Goal: Transaction & Acquisition: Purchase product/service

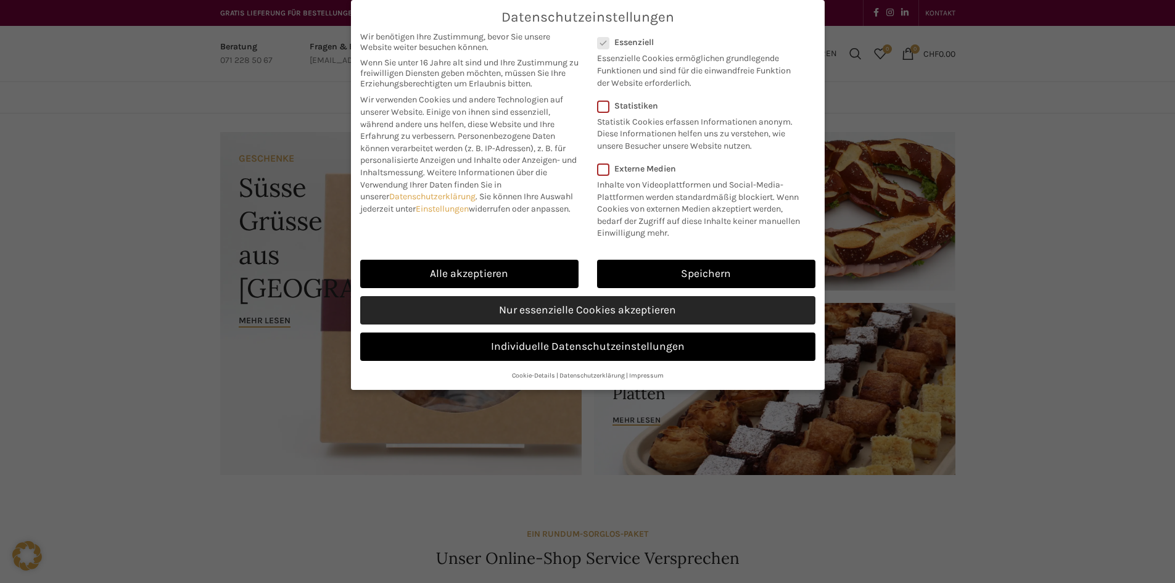
click at [547, 309] on link "Nur essenzielle Cookies akzeptieren" at bounding box center [587, 310] width 455 height 28
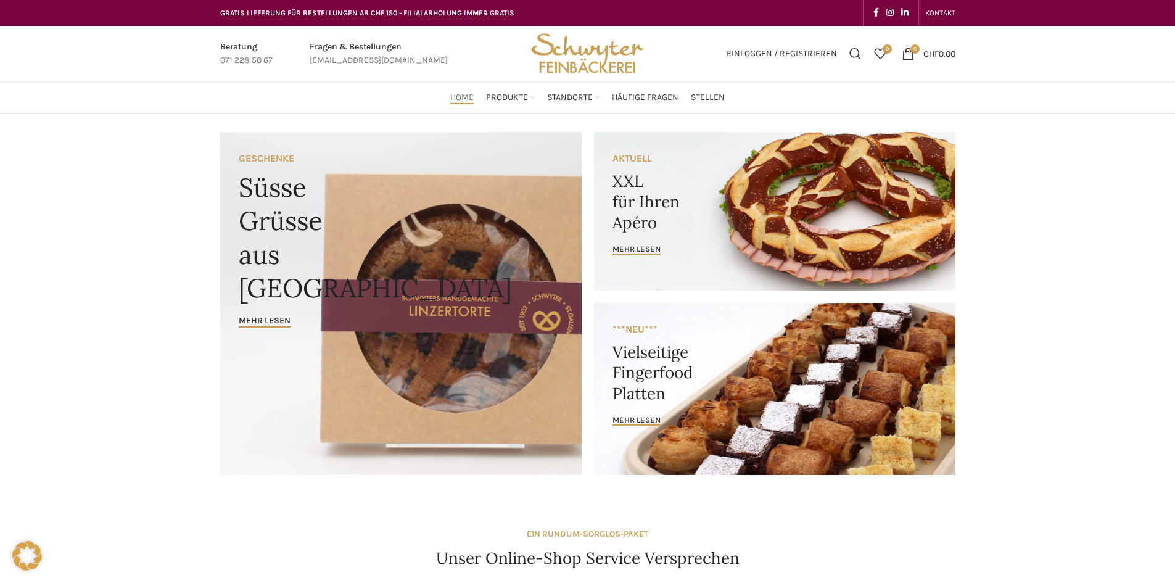
click at [681, 211] on link "Banner link" at bounding box center [775, 211] width 362 height 159
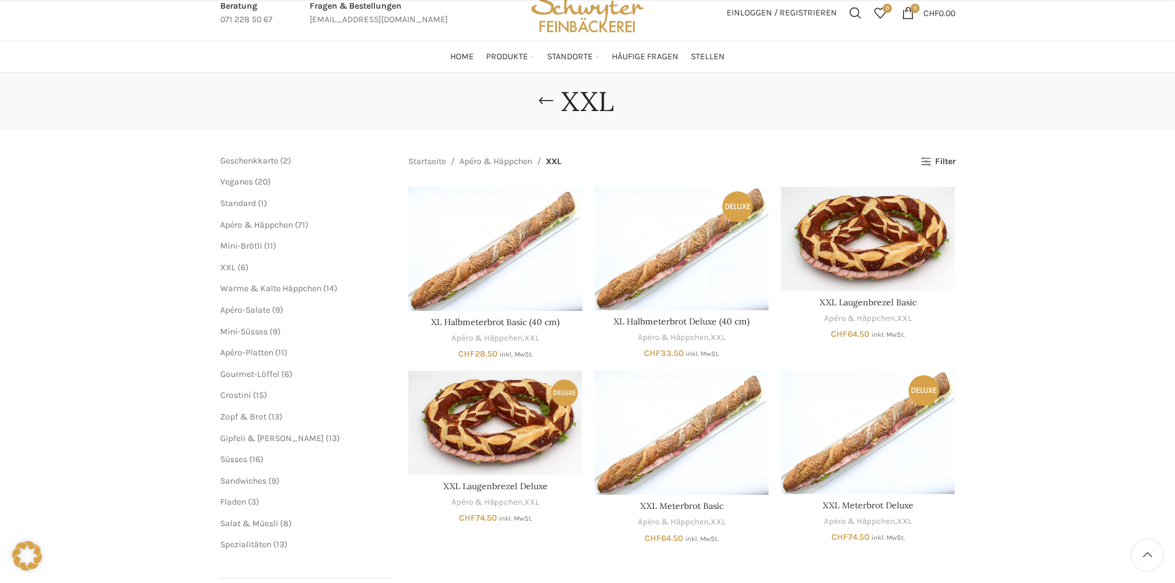
scroll to position [164, 0]
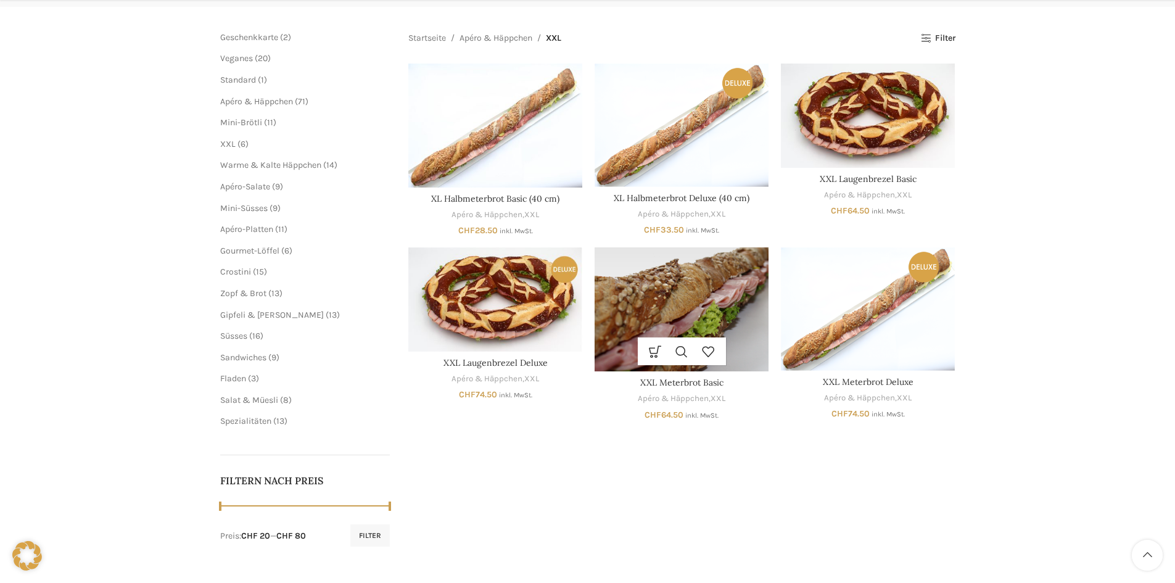
click at [706, 284] on img "XXL Meterbrot Basic" at bounding box center [682, 309] width 174 height 124
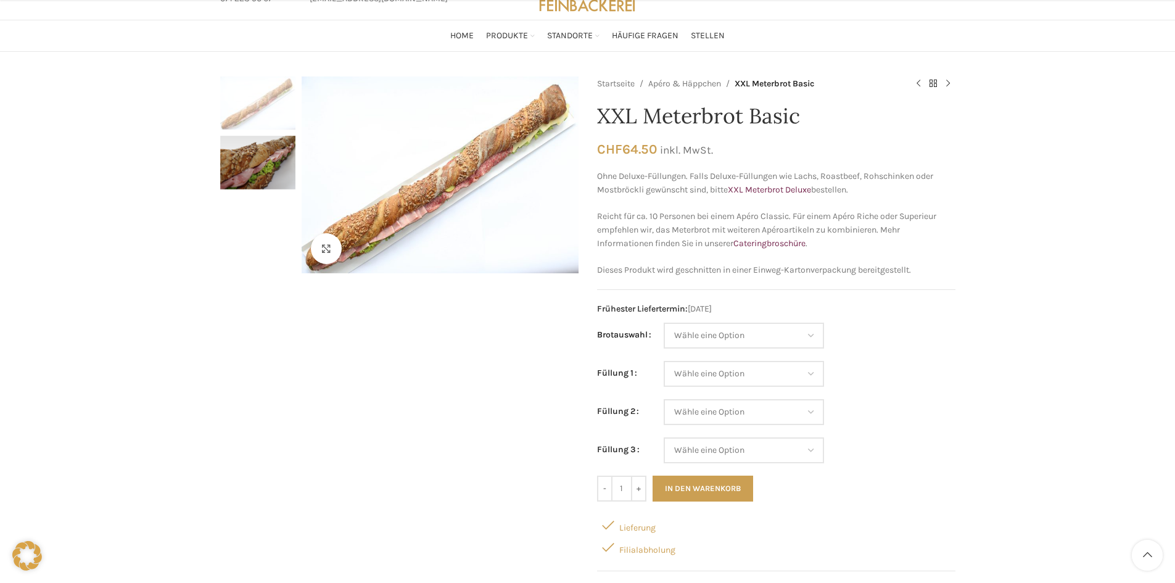
scroll to position [185, 0]
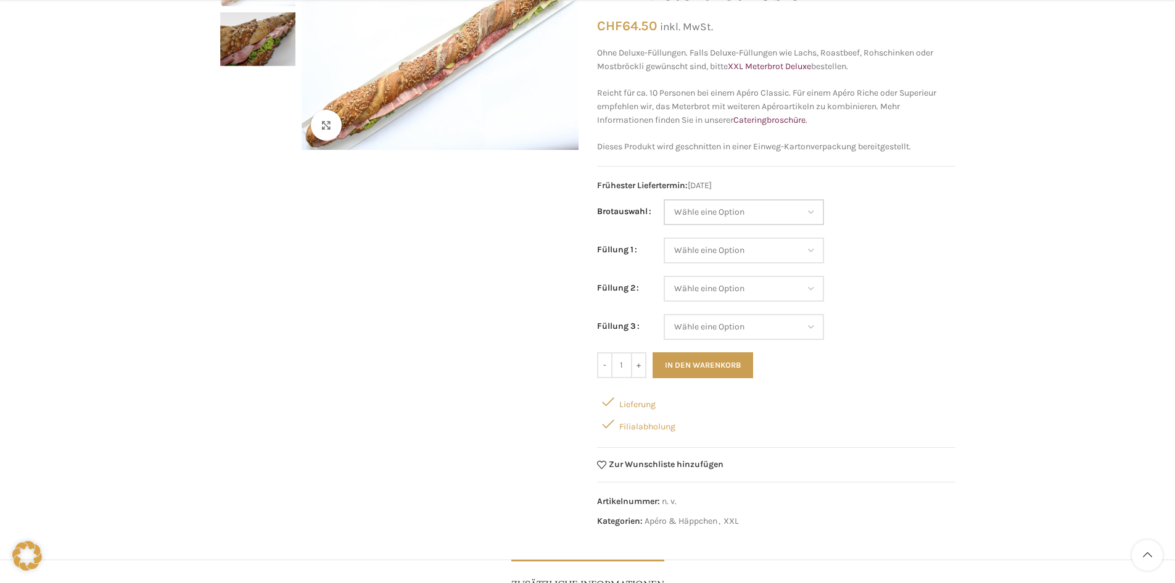
click at [723, 217] on select "Wähle eine Option Baguette Paillasse dunkel Paillasse knusper (Bild) Laugenbagu…" at bounding box center [744, 212] width 160 height 26
click at [613, 226] on th "Brotauswahl" at bounding box center [630, 218] width 67 height 38
click at [708, 247] on select "Wähle eine Option Salami Schinken Fleischkäse Trutenschinken Appenzellerkäse Gr…" at bounding box center [744, 251] width 160 height 26
select select "Tomaten-Mozzarella"
click at [664, 238] on select "Wähle eine Option Salami Schinken Fleischkäse Trutenschinken Appenzellerkäse Gr…" at bounding box center [744, 251] width 160 height 26
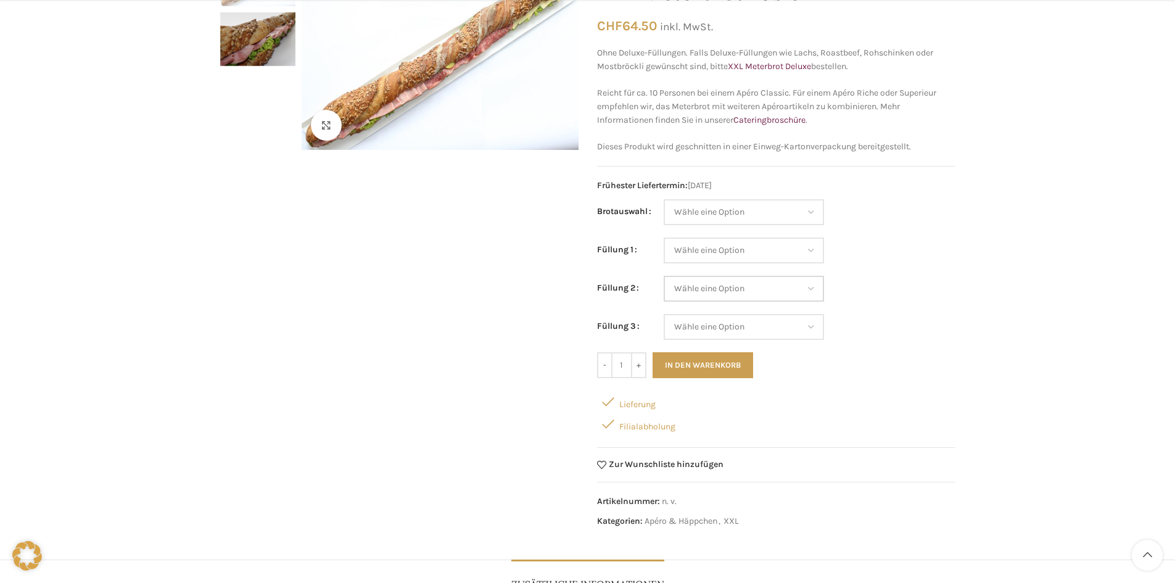
click at [698, 294] on select "Wähle eine Option Salami Schinken Fleischkäse Trutenschinken Appenzellerkäse Gr…" at bounding box center [744, 289] width 160 height 26
click at [664, 276] on select "Wähle eine Option Salami Schinken Fleischkäse Trutenschinken Appenzellerkäse Gr…" at bounding box center [744, 289] width 160 height 26
select select "Gruyère"
click at [721, 330] on select "Wähle eine Option Salami Schinken Fleischkäse Trutenschinken Appenzellerkäse Gr…" at bounding box center [744, 327] width 160 height 26
select select "Schinken"
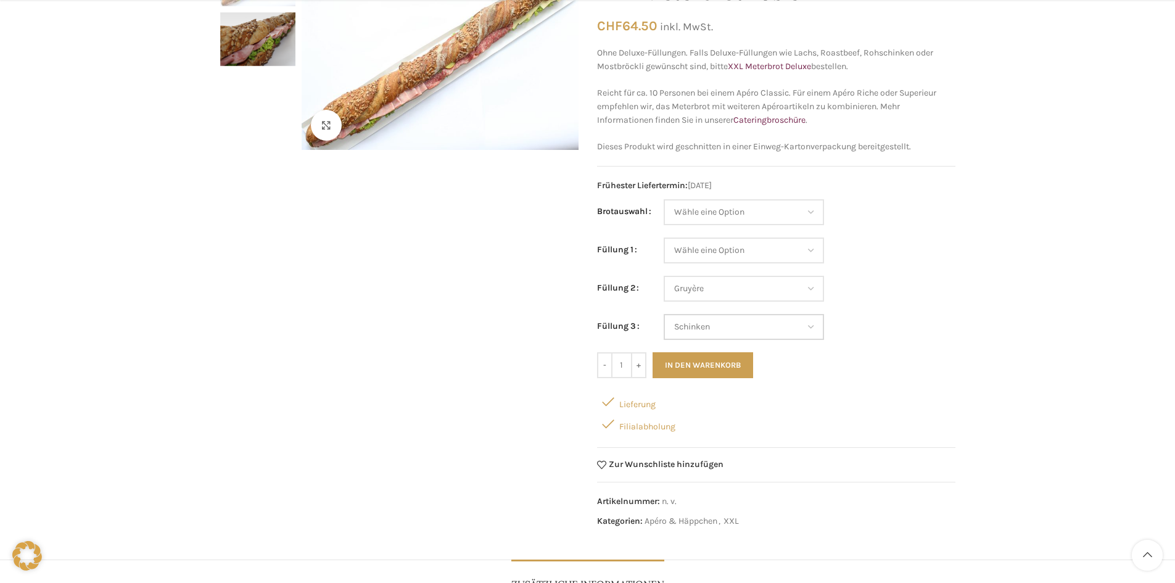
click at [664, 314] on select "Wähle eine Option Salami Schinken Fleischkäse Trutenschinken Appenzellerkäse Gr…" at bounding box center [744, 327] width 160 height 26
select select "Gruyère"
select select "Schinken"
click at [632, 404] on div "Lieferung" at bounding box center [776, 402] width 358 height 22
click at [624, 431] on div "Filialabholung" at bounding box center [776, 424] width 358 height 22
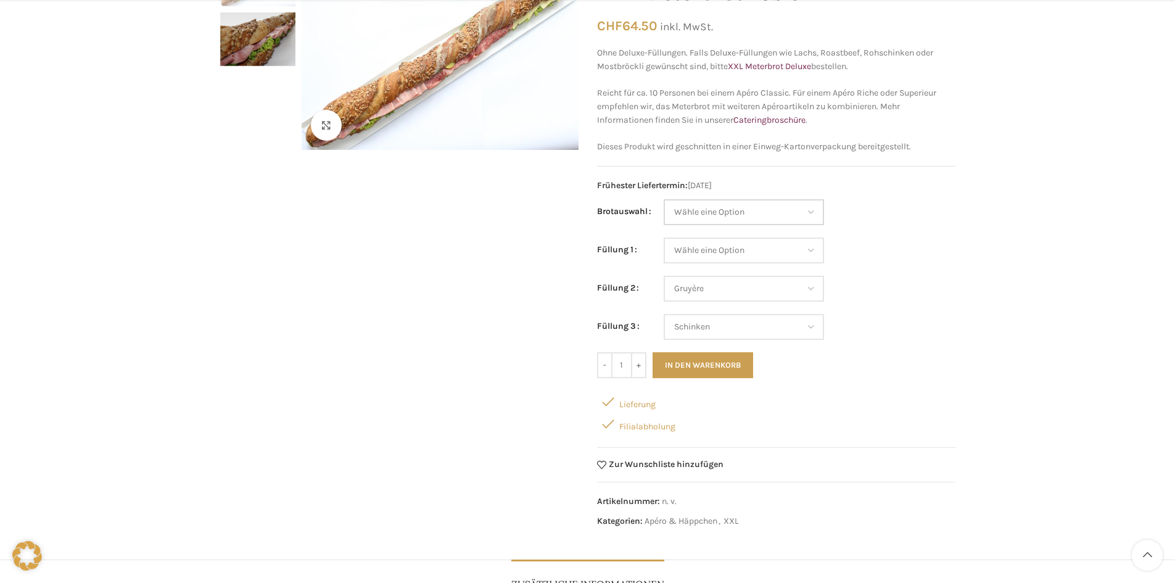
click at [706, 209] on select "Wähle eine Option Baguette Paillasse dunkel Paillasse knusper (Bild) Laugenbagu…" at bounding box center [744, 212] width 160 height 26
click at [664, 199] on select "Wähle eine Option Baguette Paillasse dunkel Paillasse knusper (Bild) Laugenbagu…" at bounding box center [744, 212] width 160 height 26
select select "Baguette"
select select "Gruyère"
select select "Schinken"
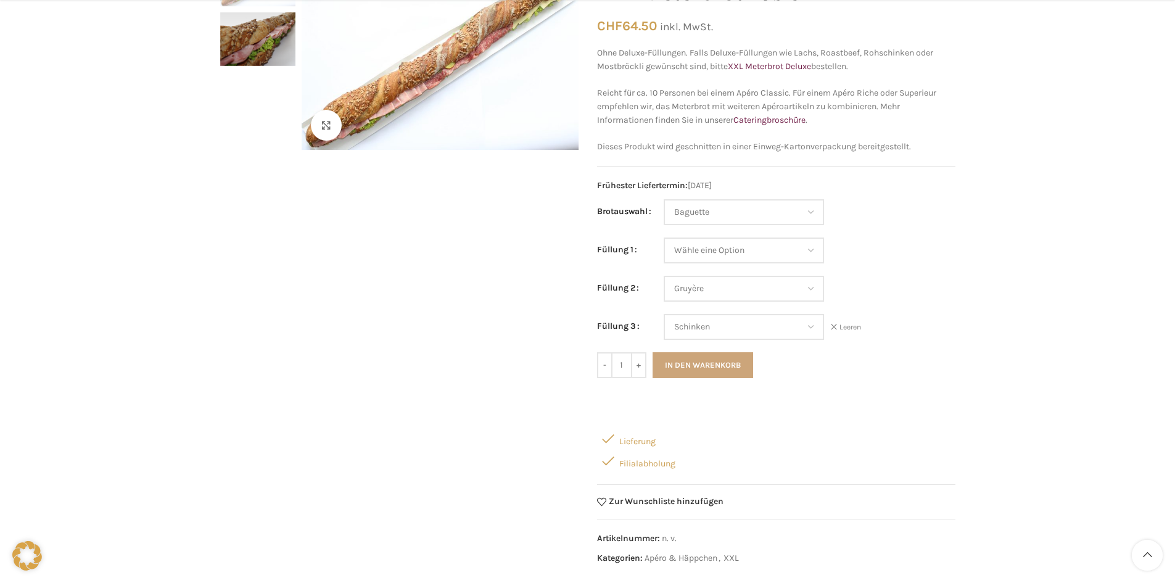
click at [670, 368] on button "In den Warenkorb" at bounding box center [703, 365] width 101 height 26
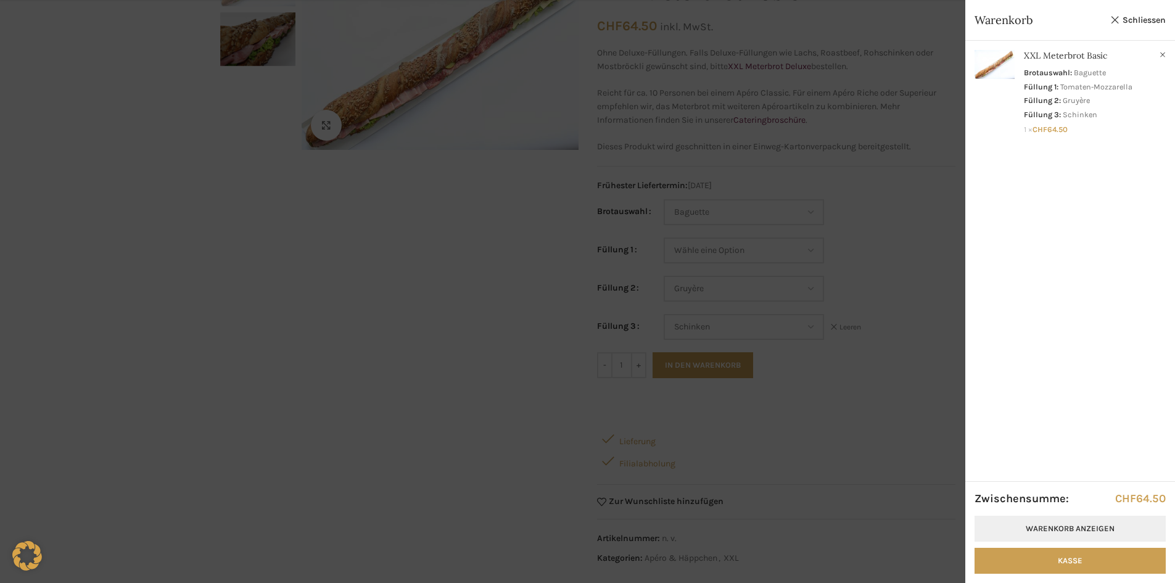
click at [1080, 534] on link "Warenkorb anzeigen" at bounding box center [1070, 529] width 191 height 26
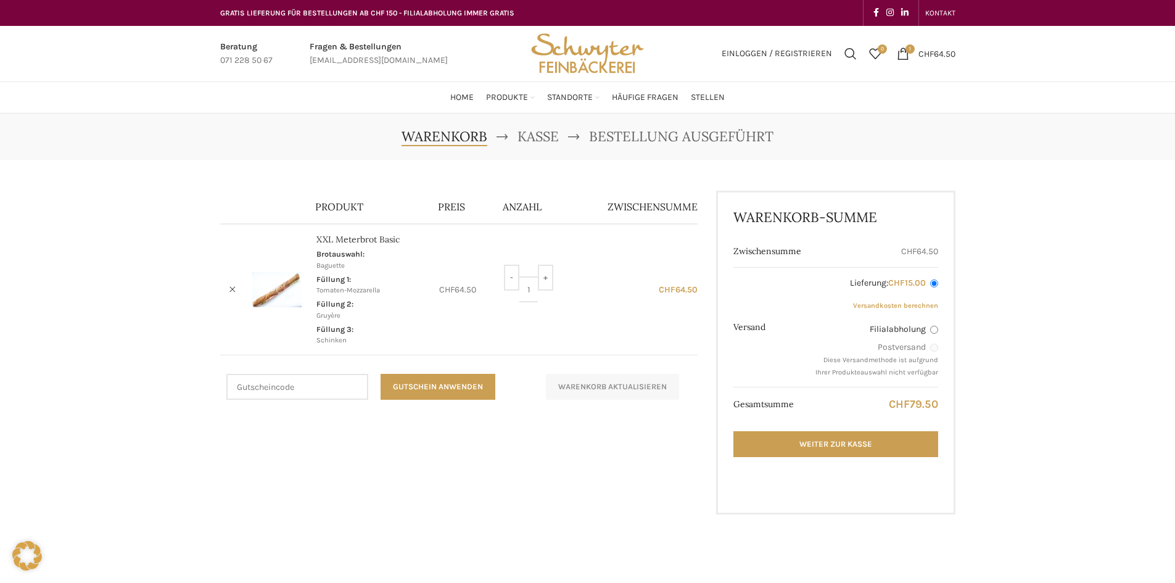
click at [935, 329] on input "Filialabholung" at bounding box center [934, 330] width 8 height 8
radio input "true"
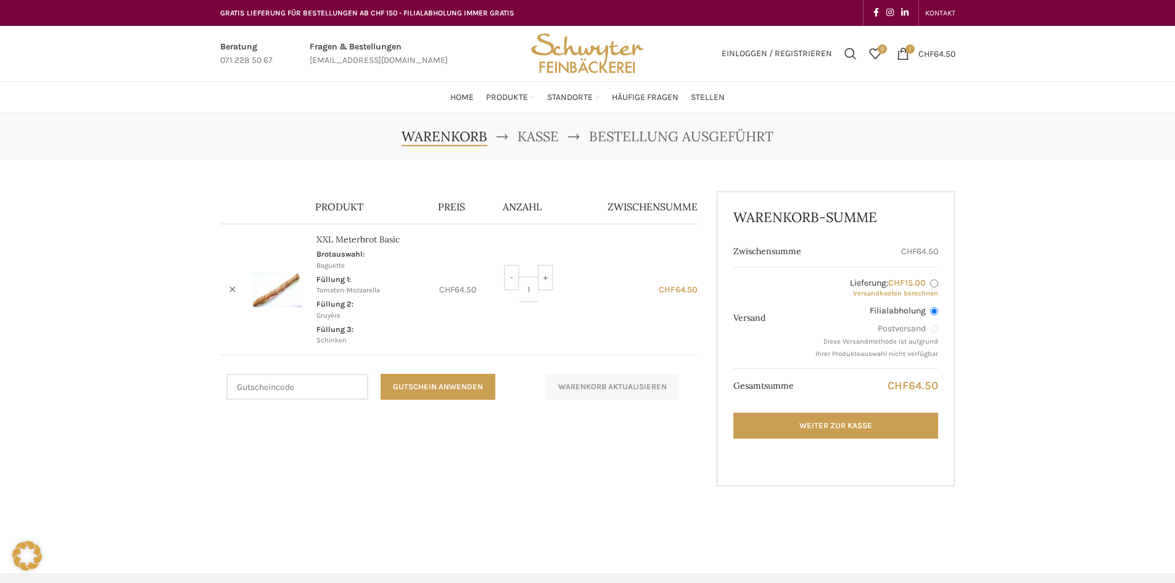
scroll to position [62, 0]
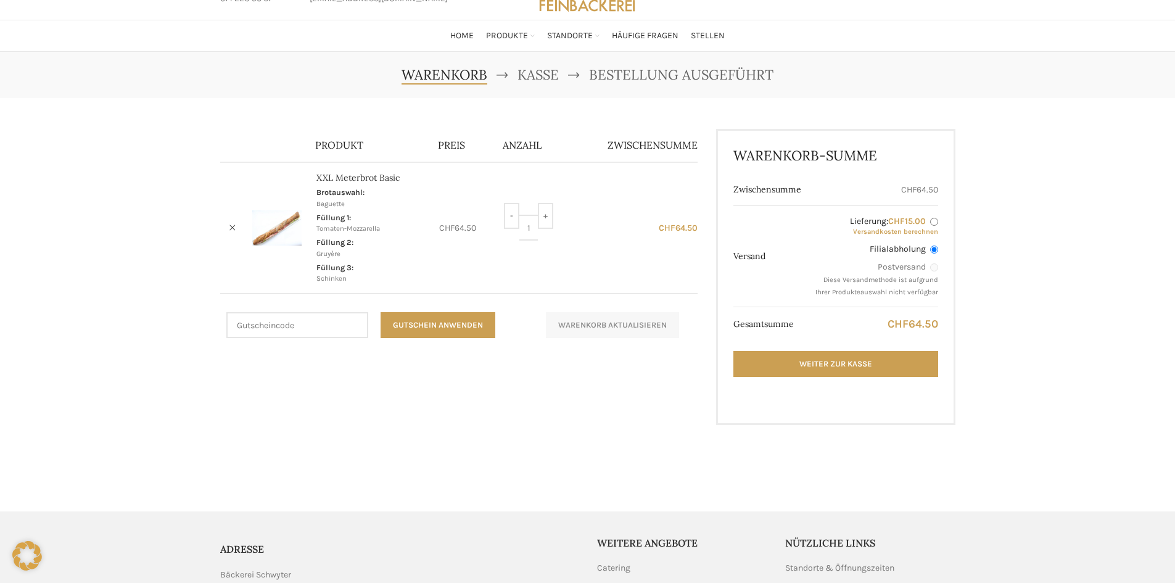
click at [346, 268] on span "Füllung 3:" at bounding box center [335, 267] width 37 height 9
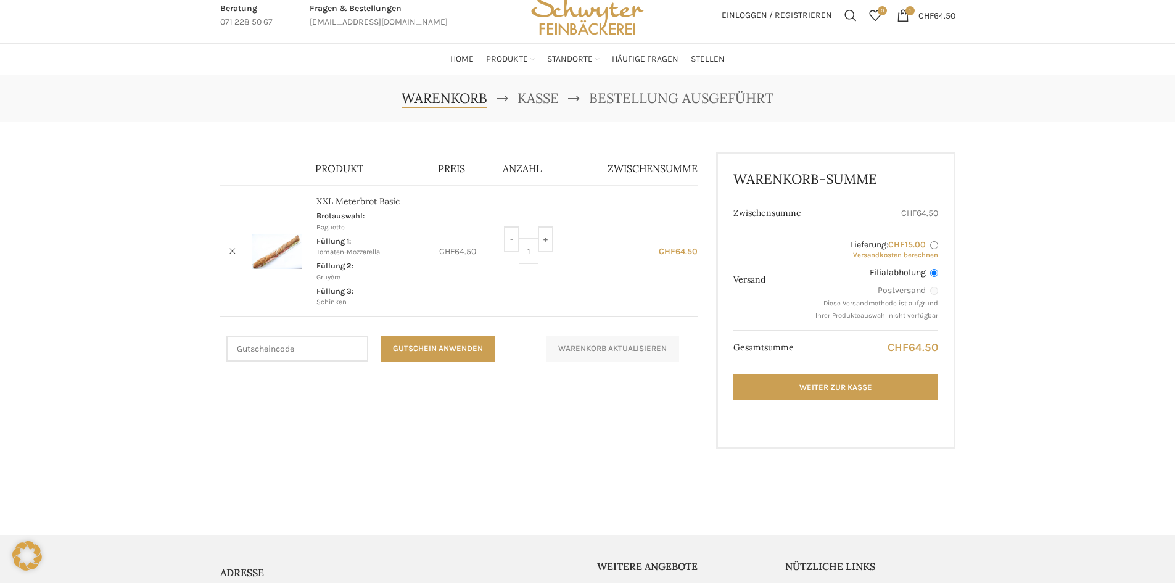
scroll to position [0, 0]
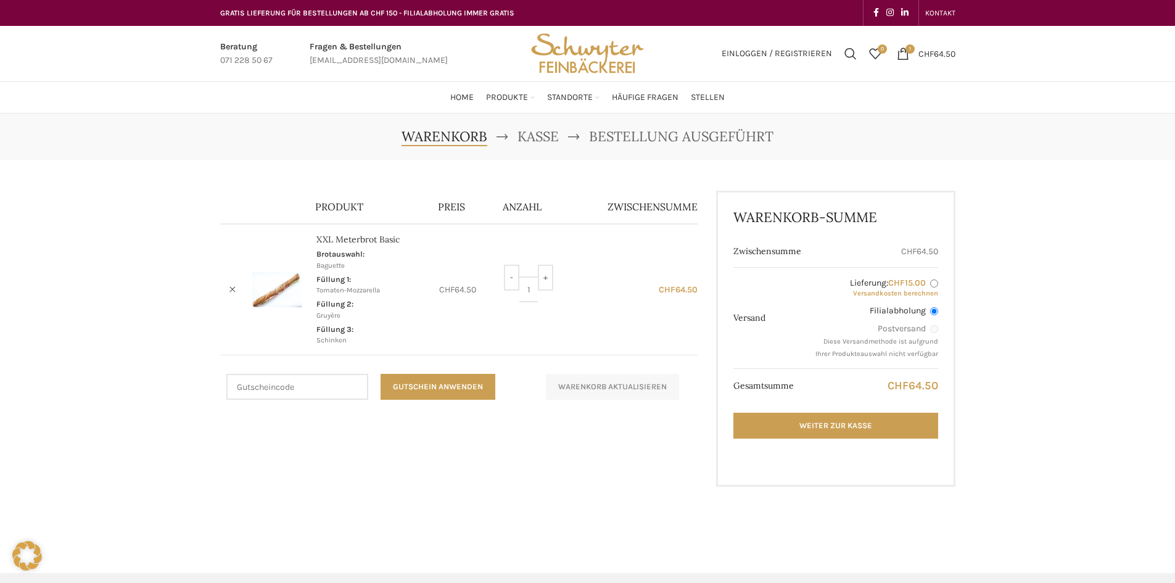
click at [346, 268] on li "Brotauswahl: Baguette" at bounding box center [371, 260] width 108 height 22
click at [837, 416] on link "Weiter zur Kasse" at bounding box center [836, 426] width 204 height 26
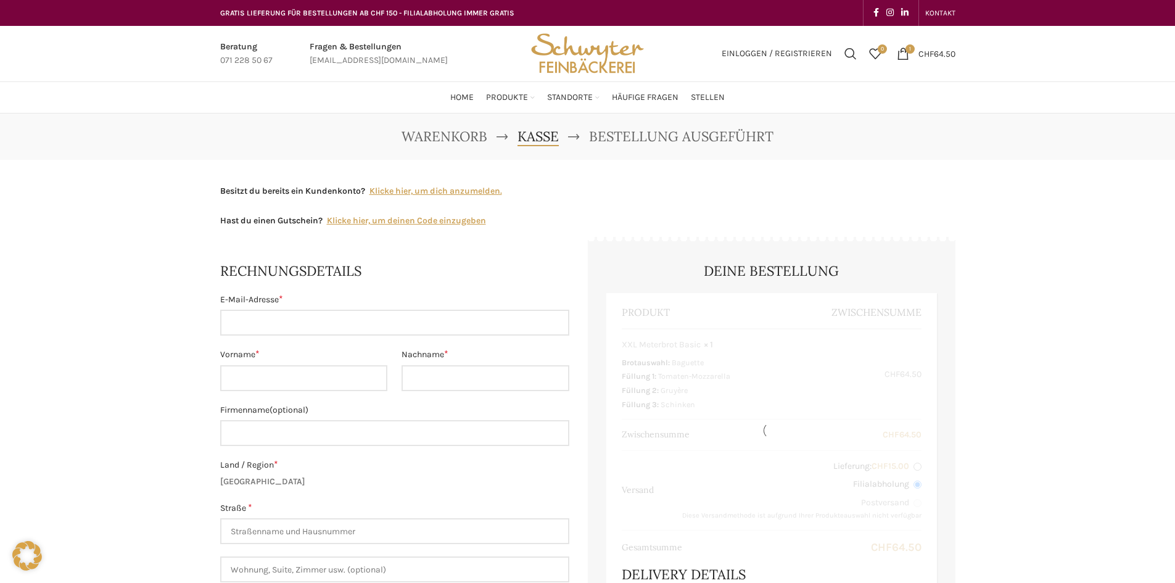
select select "SG"
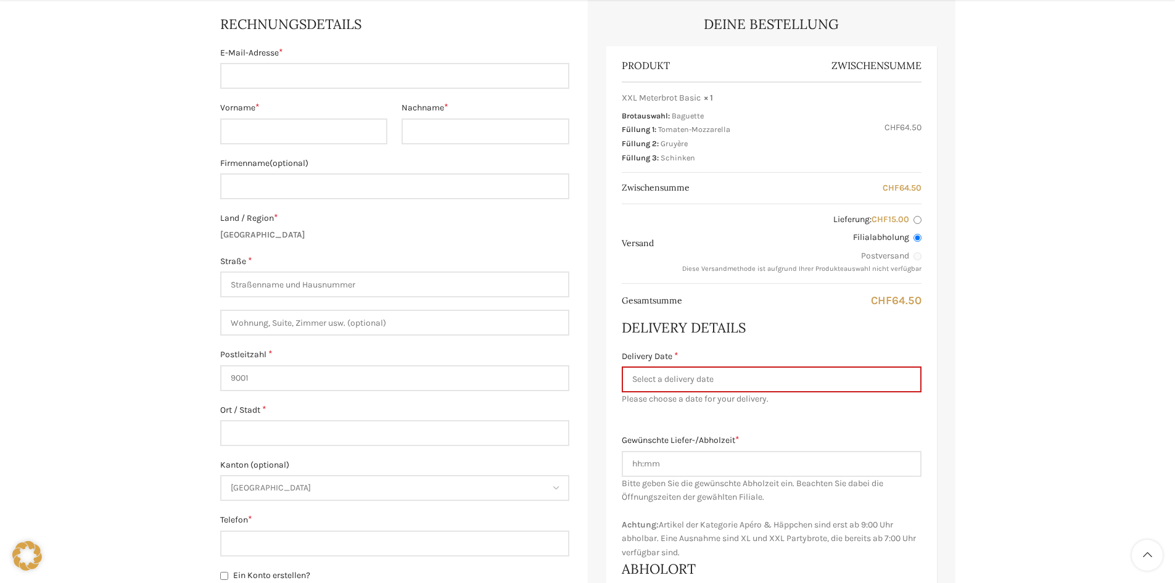
scroll to position [370, 0]
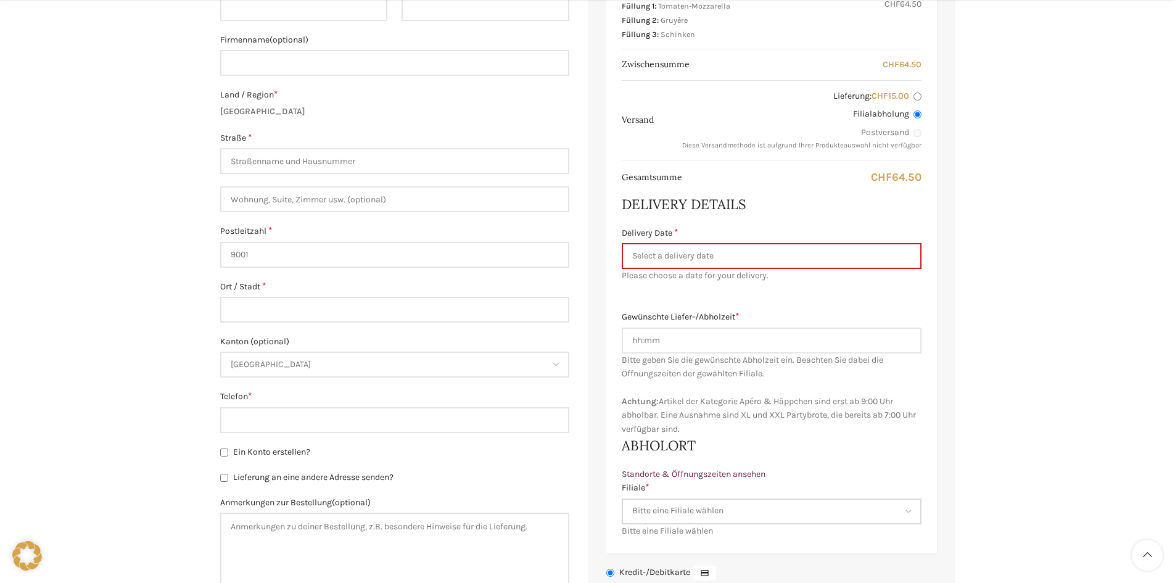
click at [682, 508] on select "Bitte eine Filiale wählen Backstube Schuppis [GEOGRAPHIC_DATA] [GEOGRAPHIC_DATA…" at bounding box center [772, 512] width 300 height 26
select select "11684"
click at [622, 499] on select "Bitte eine Filiale wählen Backstube Schuppis Neugasse Lindenpark Bahnhof St. Ga…" at bounding box center [772, 512] width 300 height 26
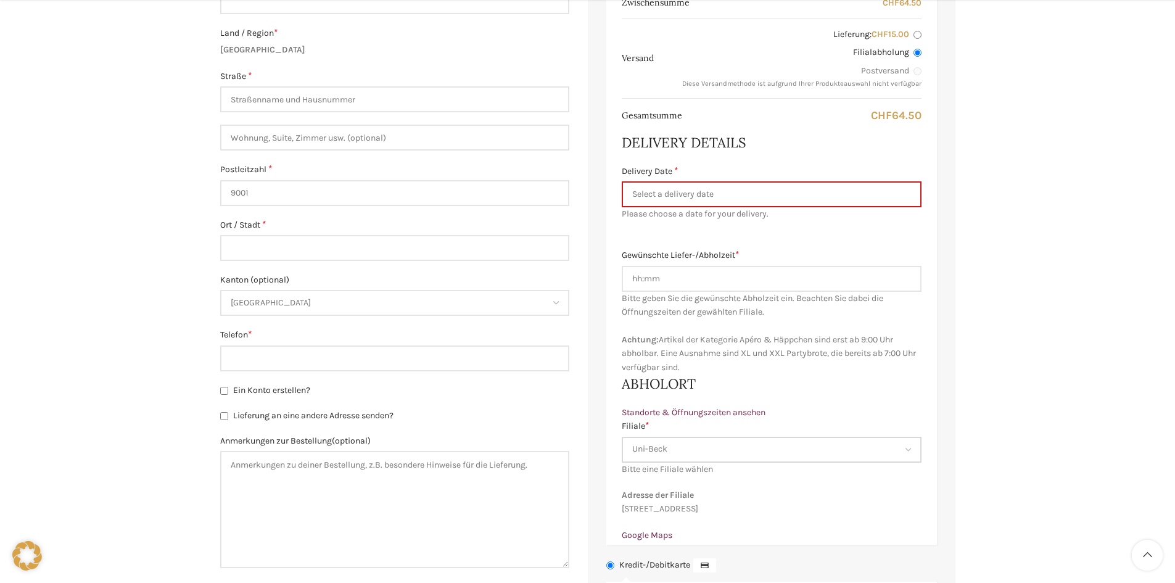
scroll to position [494, 0]
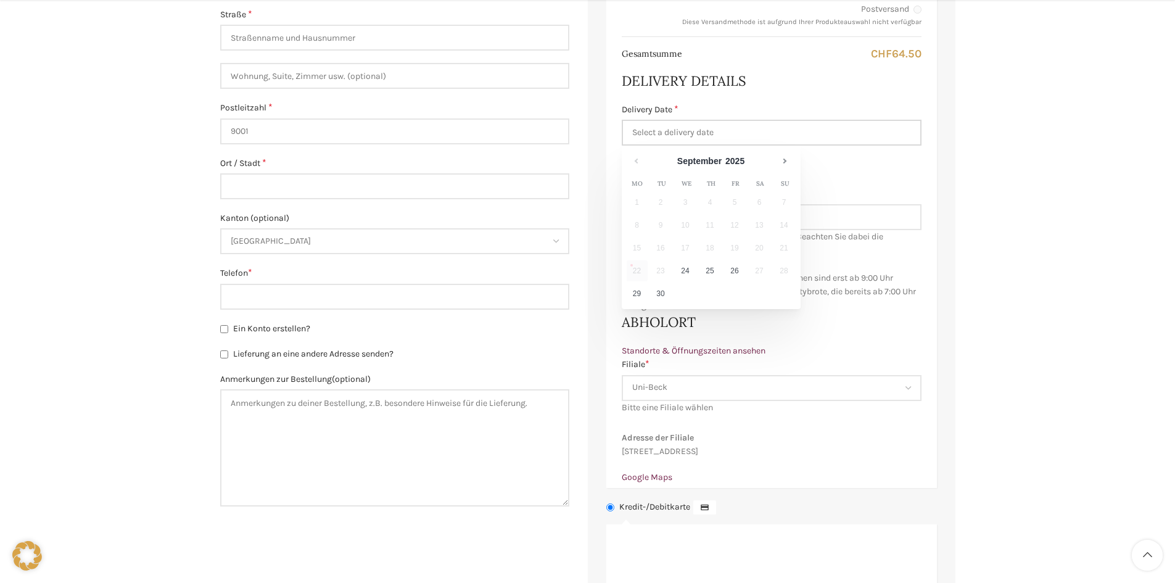
click at [705, 141] on input "Delivery Date *" at bounding box center [772, 133] width 300 height 26
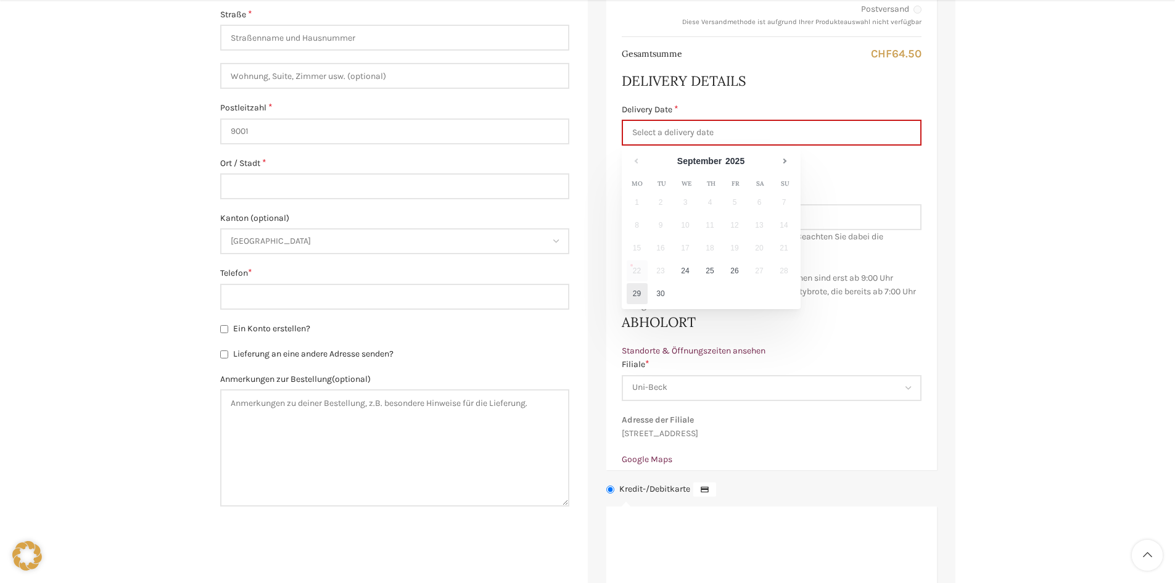
click at [638, 293] on link "29" at bounding box center [637, 293] width 21 height 21
type input "29.09.2025"
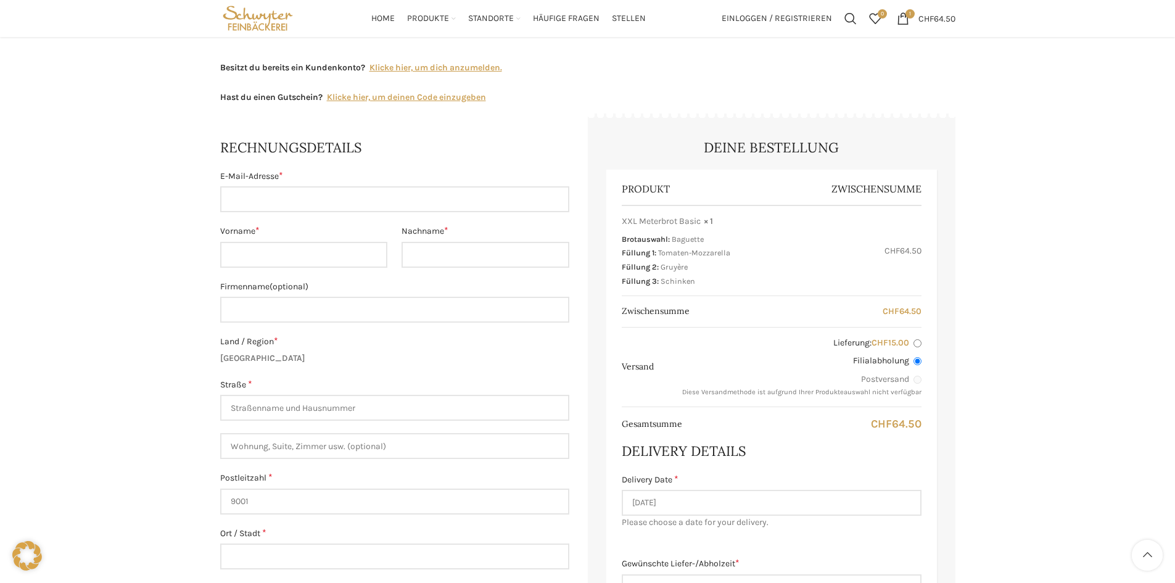
scroll to position [0, 0]
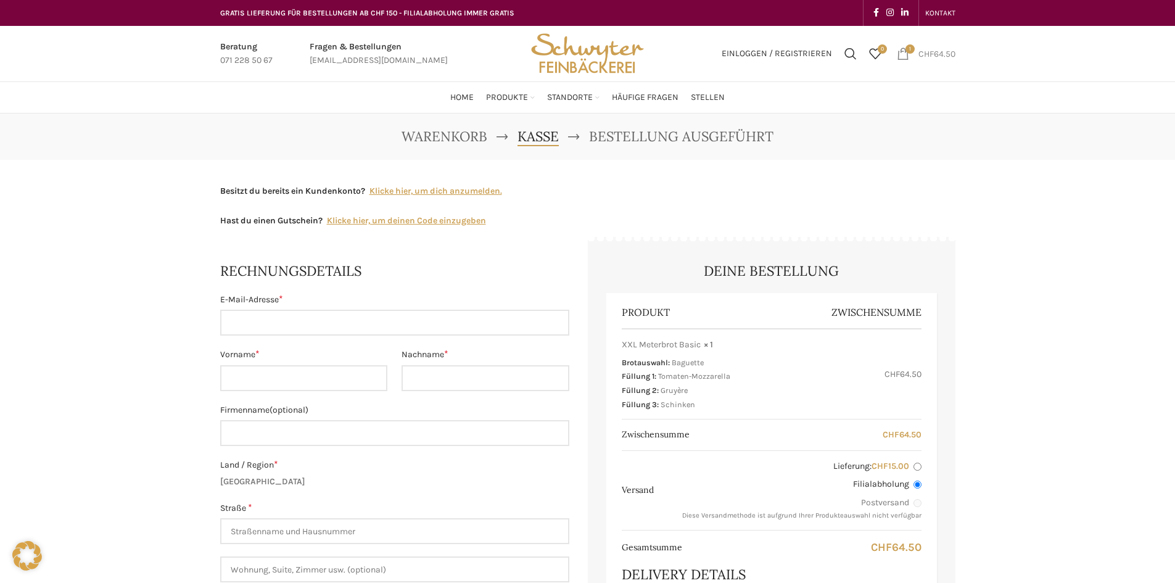
click at [905, 54] on span "1 item" at bounding box center [903, 54] width 12 height 12
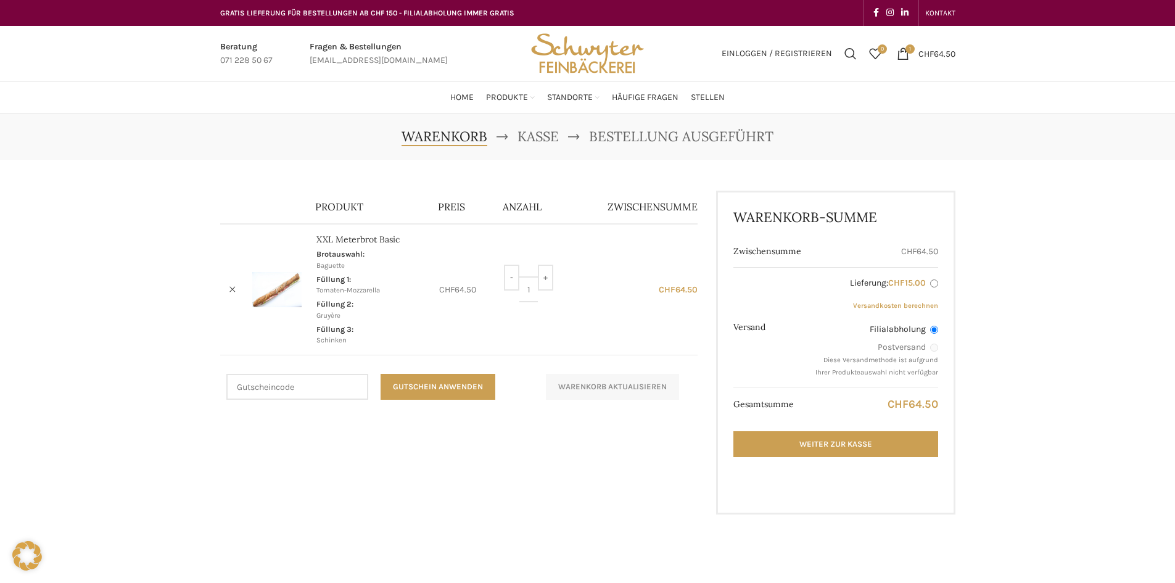
click at [579, 57] on img "Site logo" at bounding box center [587, 54] width 121 height 56
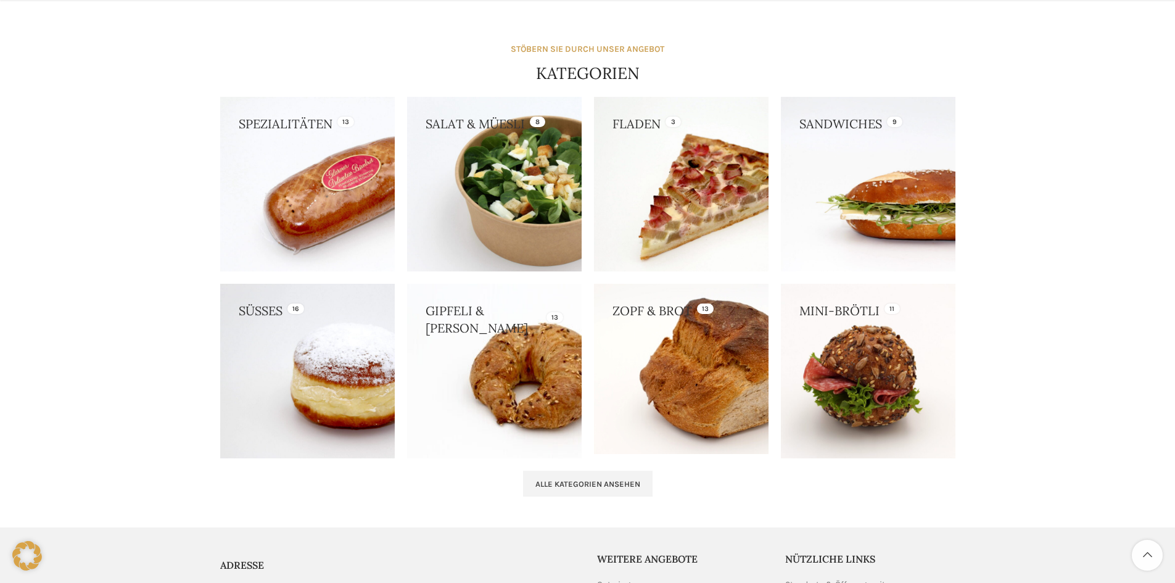
scroll to position [1111, 0]
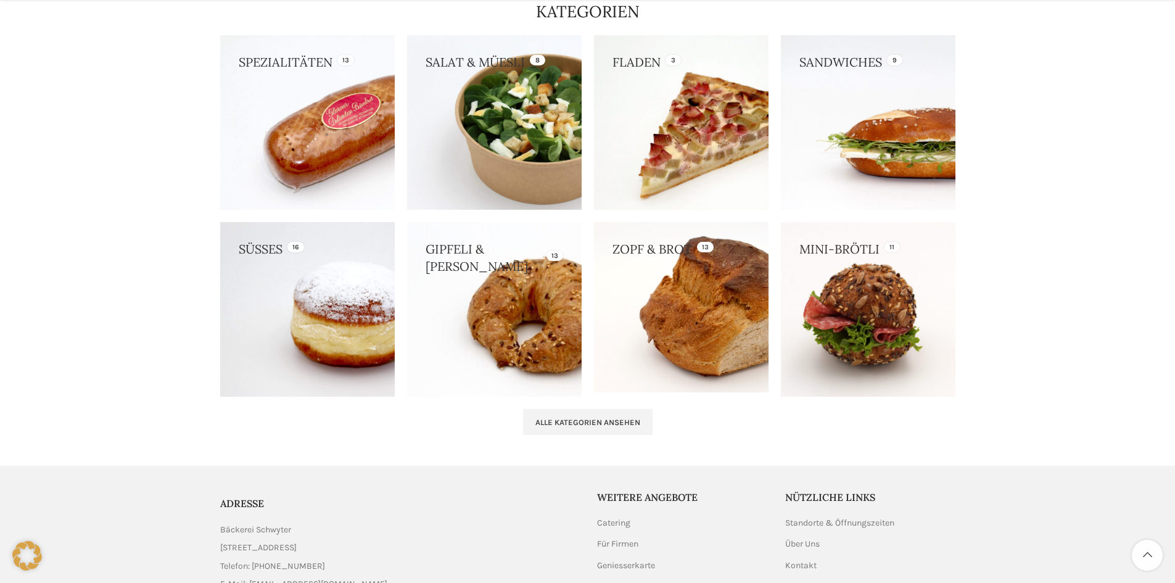
click at [486, 301] on link at bounding box center [494, 309] width 175 height 175
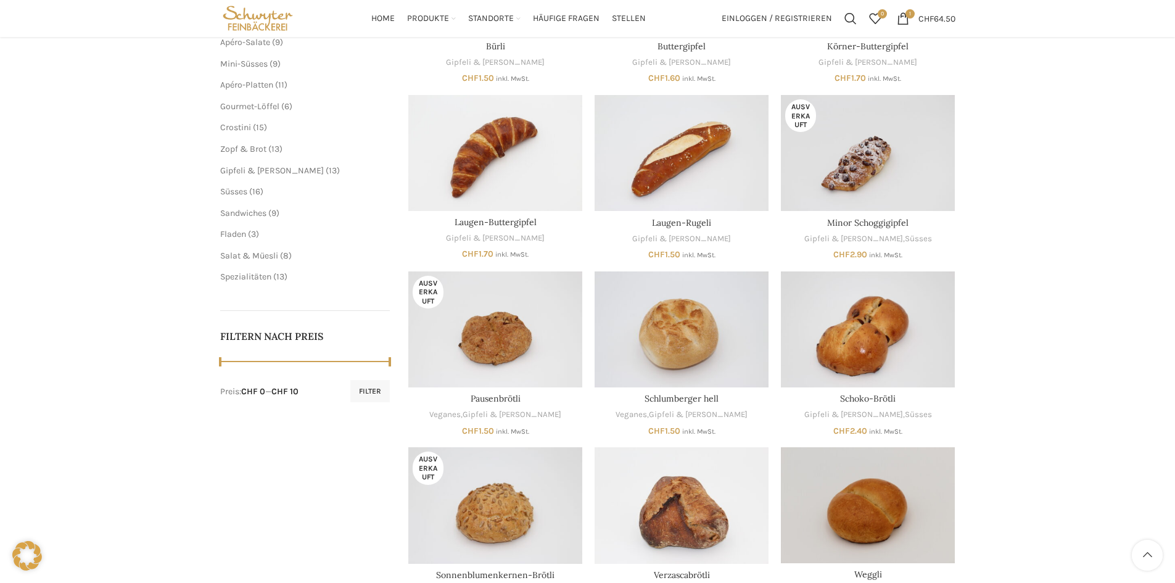
scroll to position [185, 0]
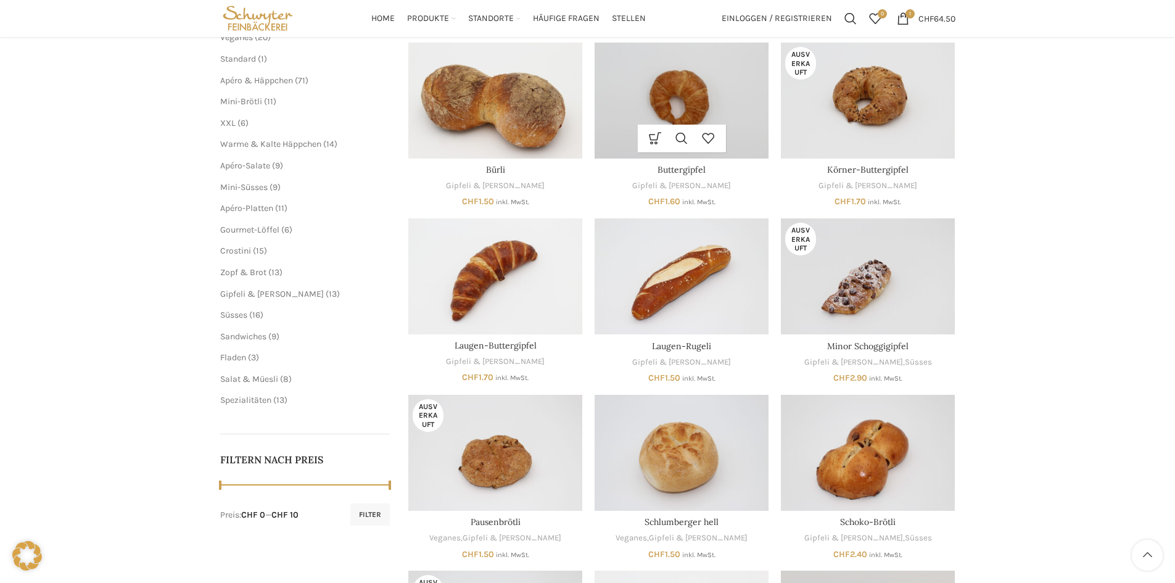
click at [706, 85] on img "Buttergipfel" at bounding box center [682, 101] width 174 height 116
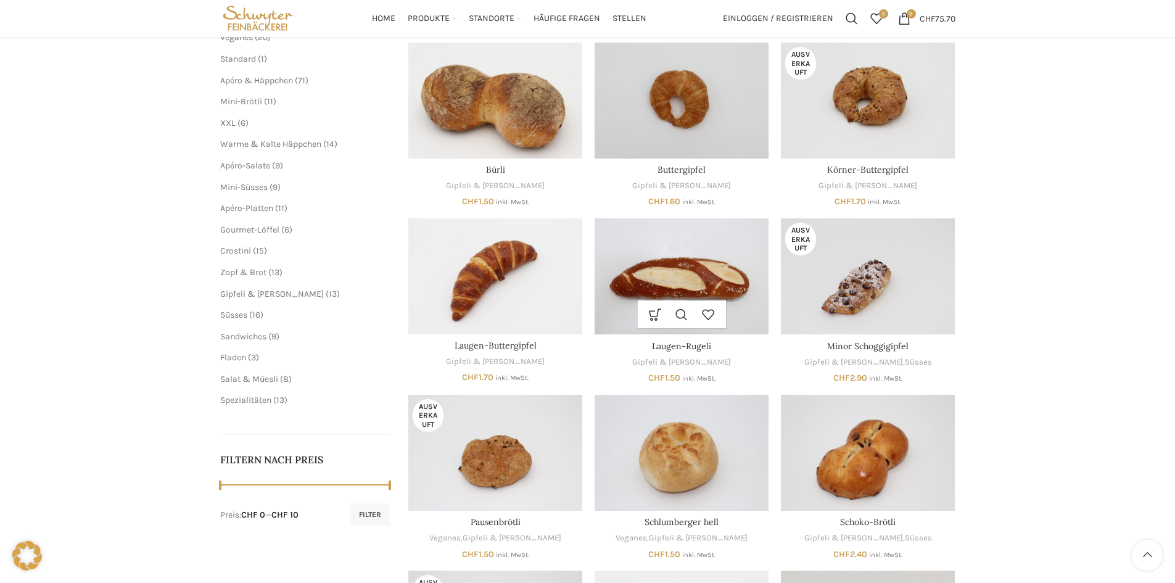
scroll to position [123, 0]
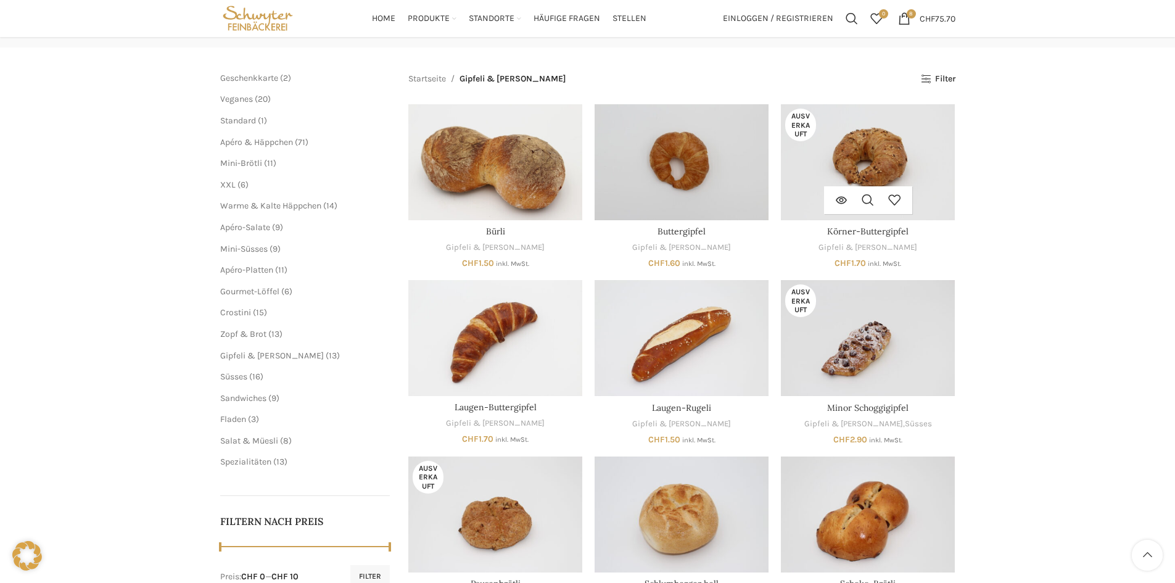
click at [895, 160] on img "Körner-Buttergipfel" at bounding box center [868, 162] width 174 height 116
click at [509, 324] on img "Laugen-Buttergipfel" at bounding box center [495, 338] width 174 height 116
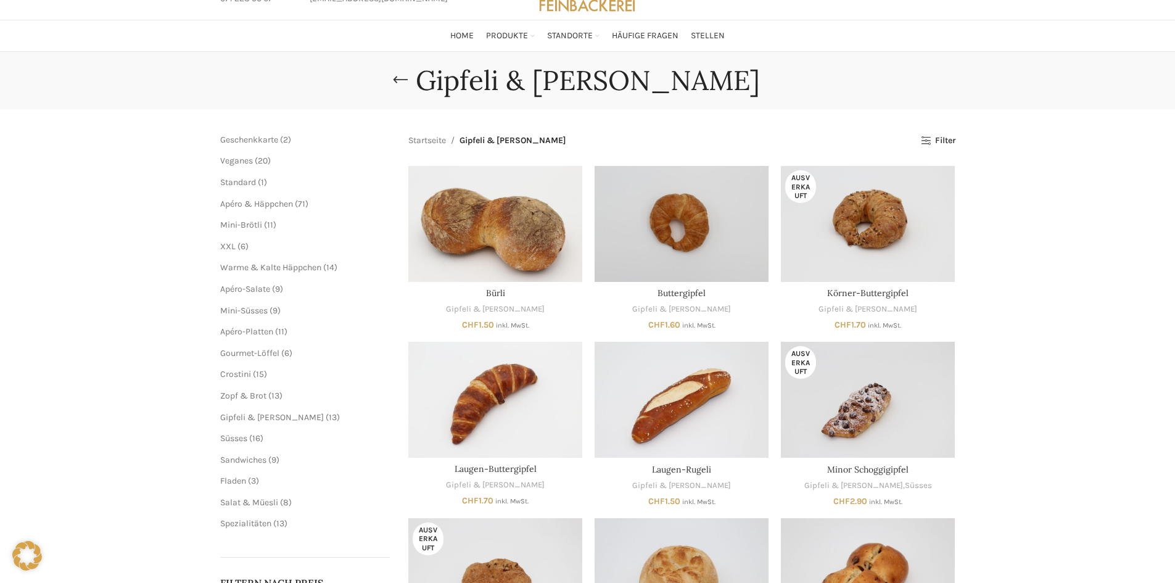
scroll to position [0, 0]
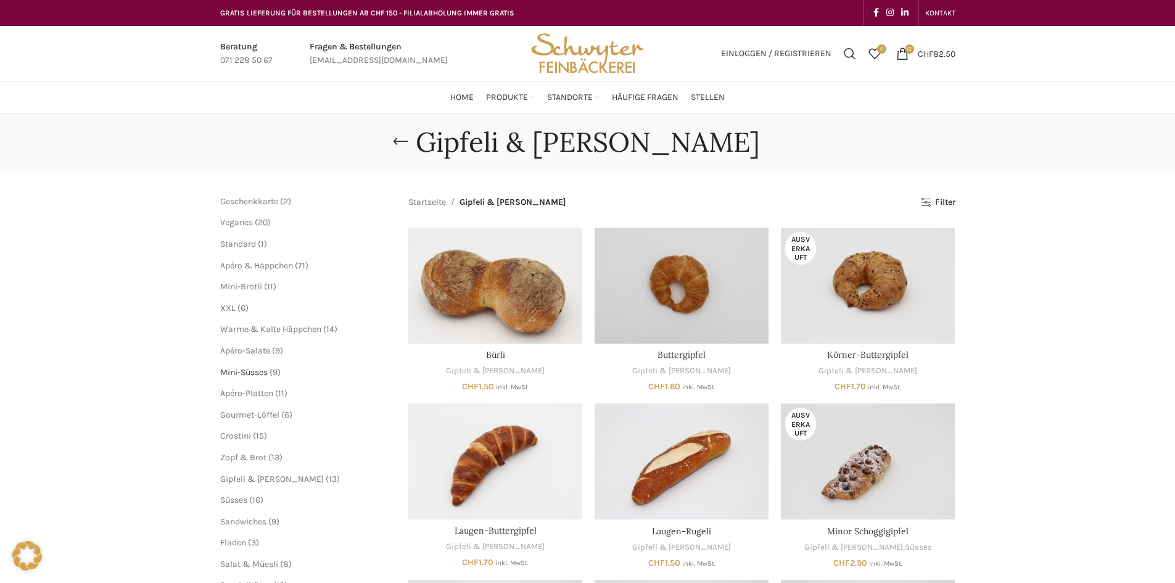
click at [246, 376] on span "Mini-Süsses" at bounding box center [244, 372] width 48 height 10
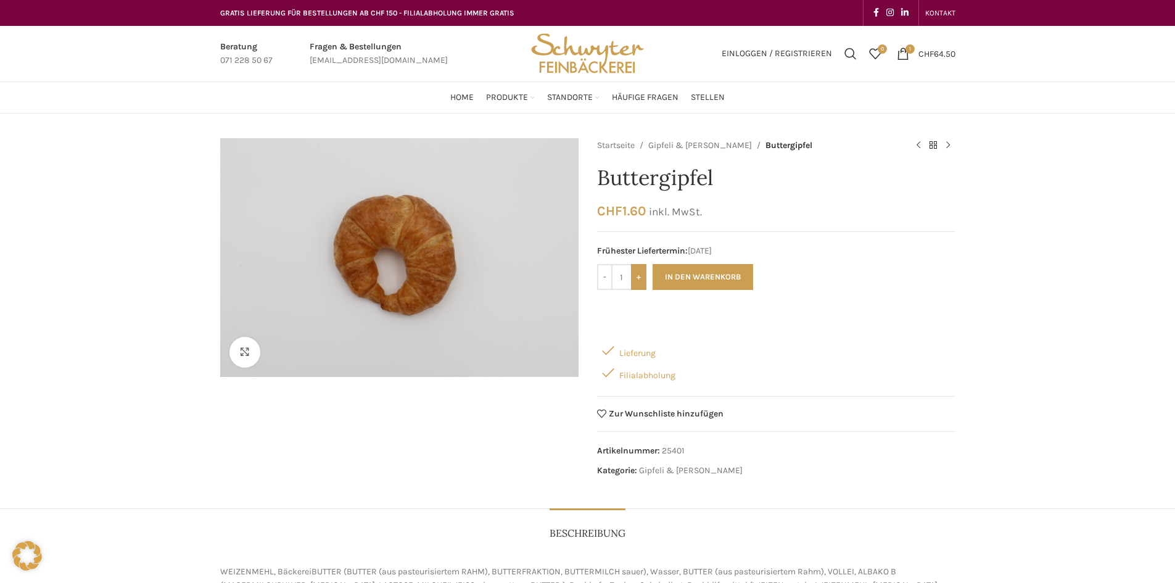
click at [641, 276] on input "+" at bounding box center [638, 277] width 15 height 26
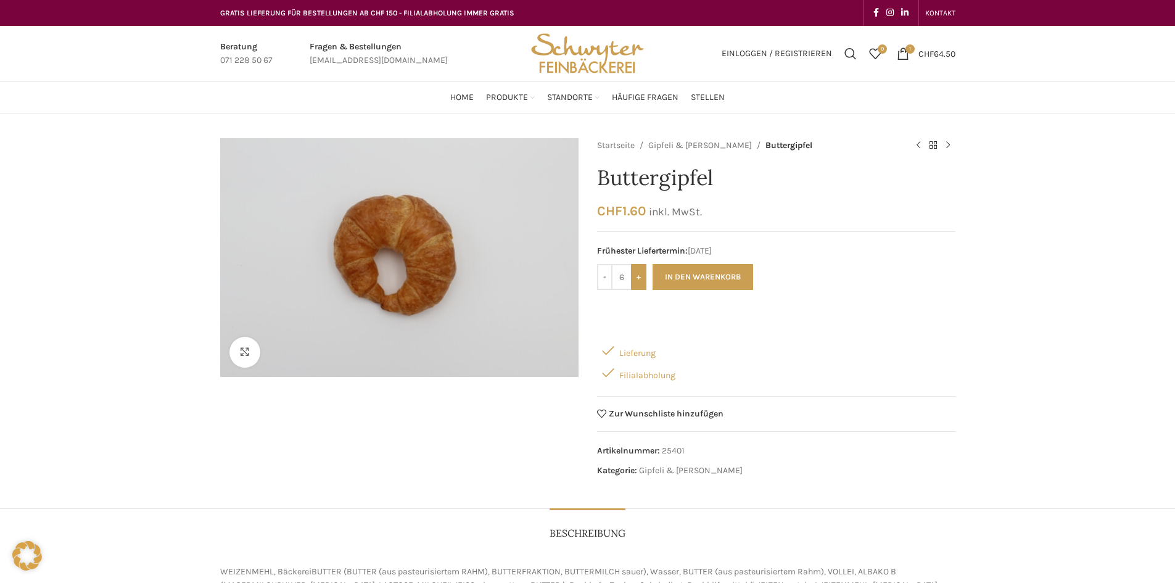
click at [641, 276] on input "+" at bounding box center [638, 277] width 15 height 26
type input "7"
click at [685, 276] on button "In den Warenkorb" at bounding box center [703, 277] width 101 height 26
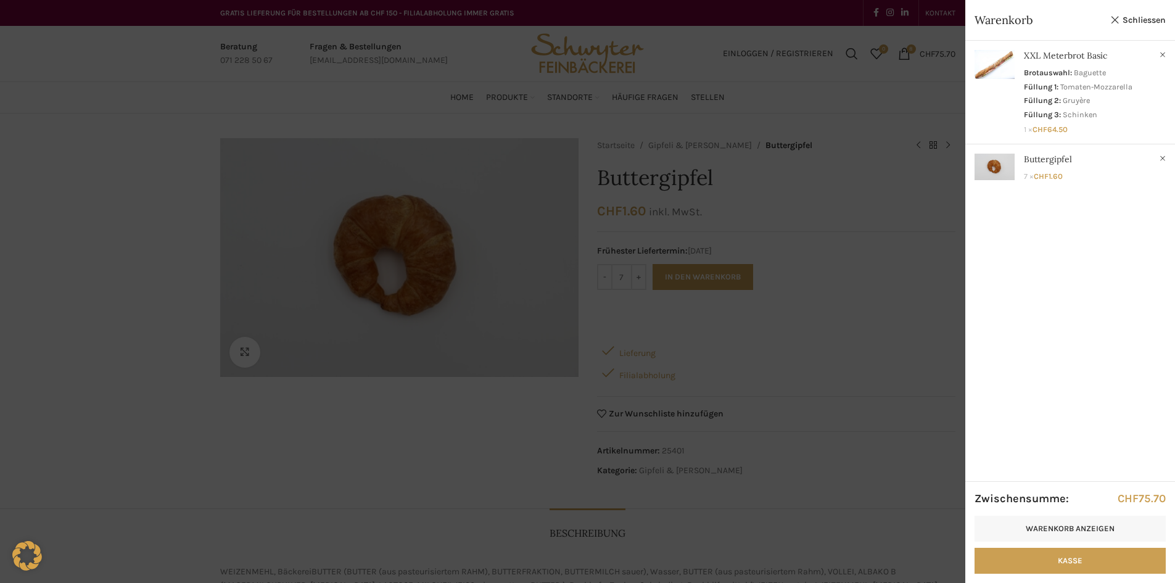
click at [899, 263] on div at bounding box center [587, 291] width 1175 height 583
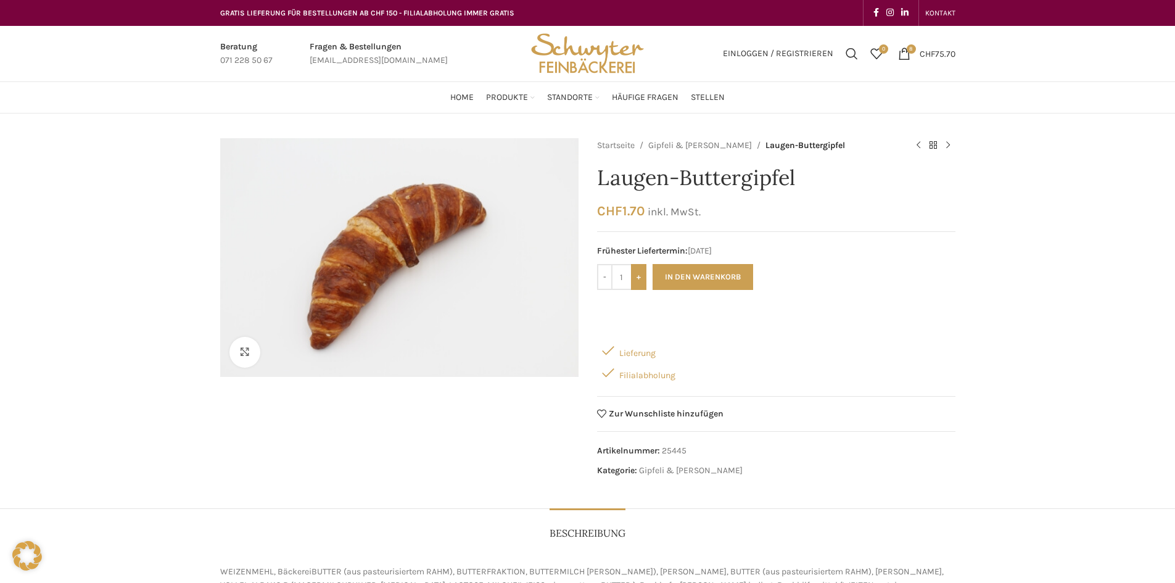
click at [642, 278] on input "+" at bounding box center [638, 277] width 15 height 26
type input "4"
click at [697, 276] on button "In den Warenkorb" at bounding box center [703, 277] width 101 height 26
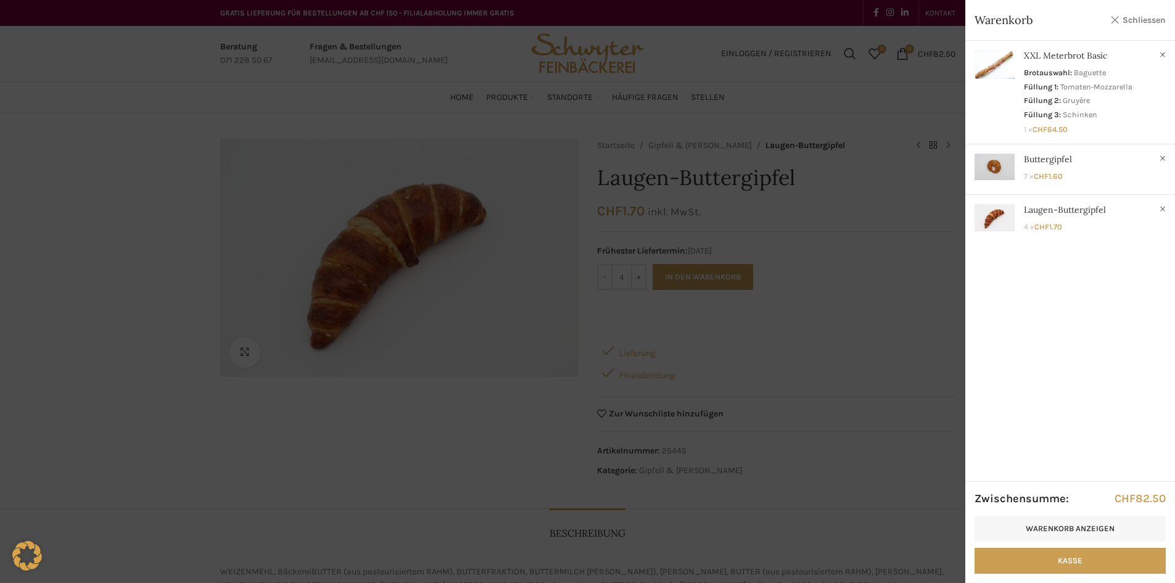
click at [1137, 22] on link "Schliessen" at bounding box center [1139, 19] width 56 height 15
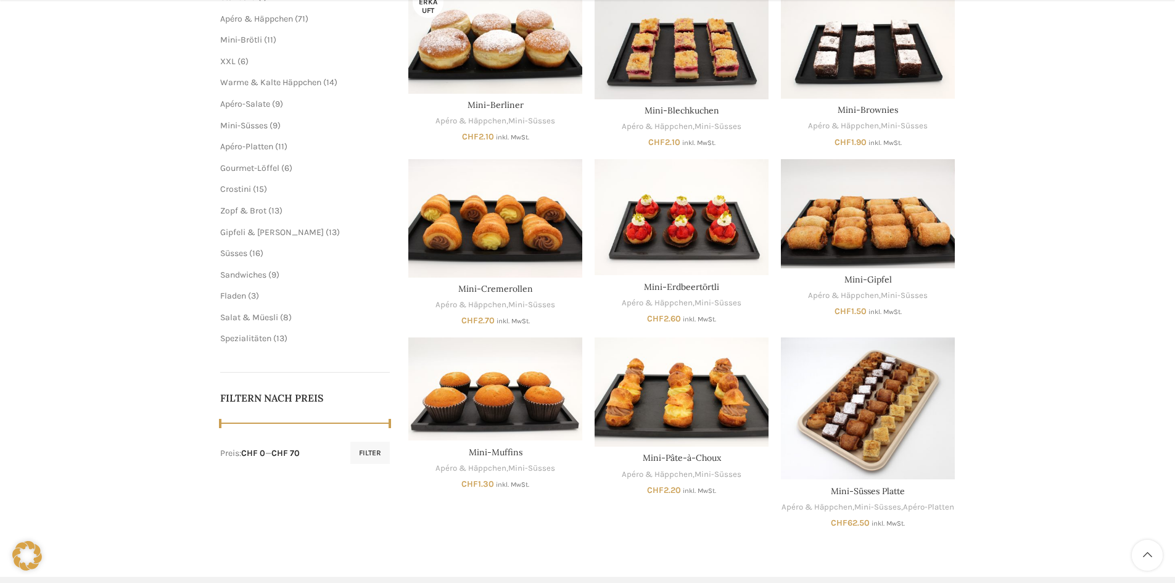
scroll to position [123, 0]
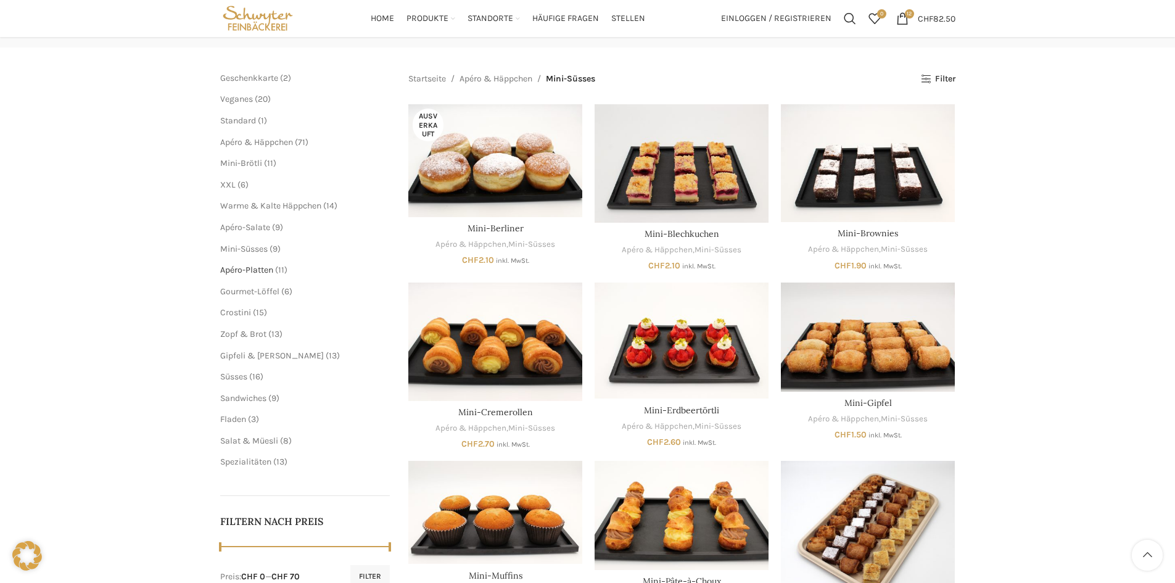
click at [270, 274] on span "Apéro-Platten" at bounding box center [246, 270] width 53 height 10
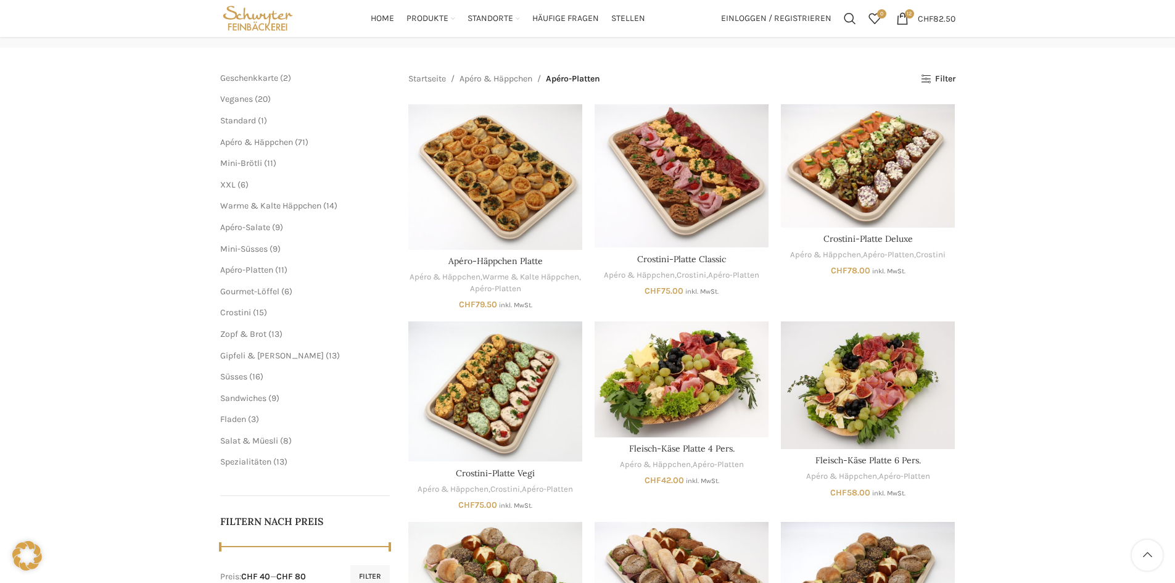
scroll to position [62, 0]
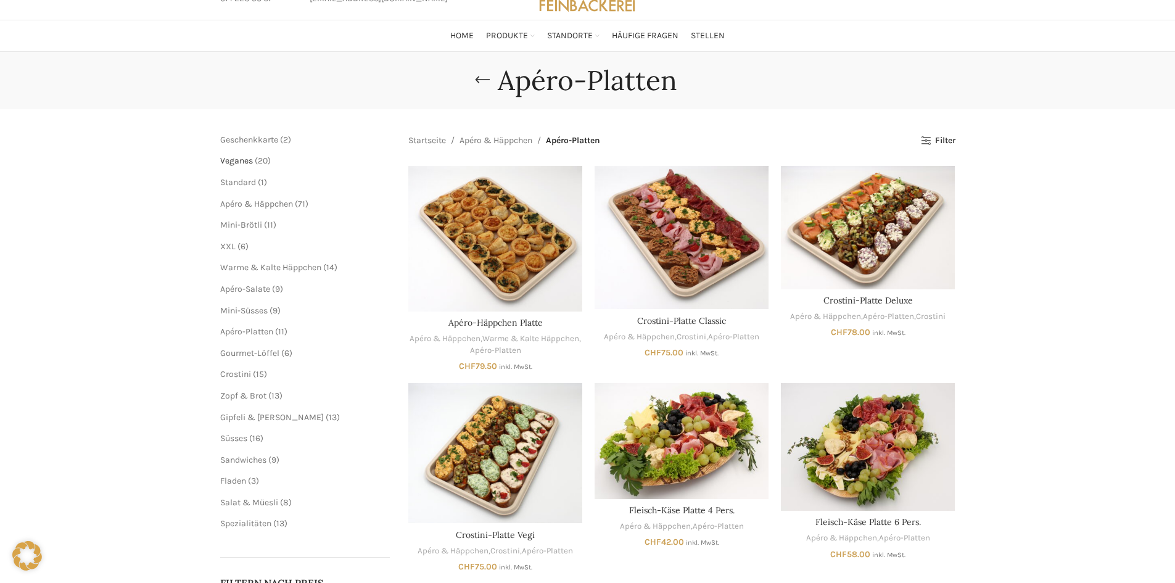
click at [241, 163] on span "Veganes" at bounding box center [236, 160] width 33 height 10
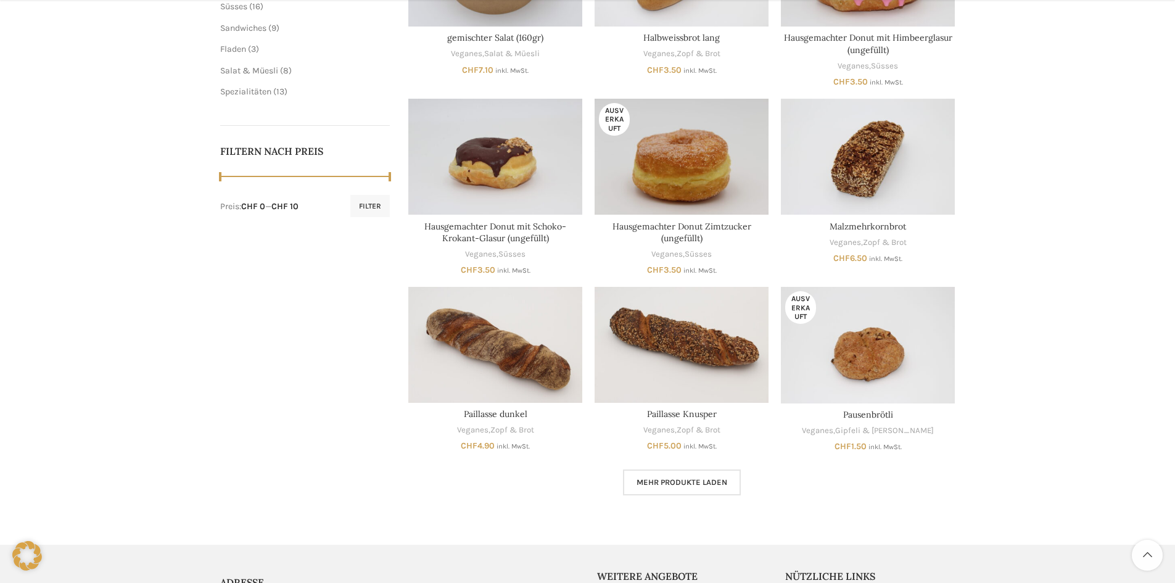
scroll to position [555, 0]
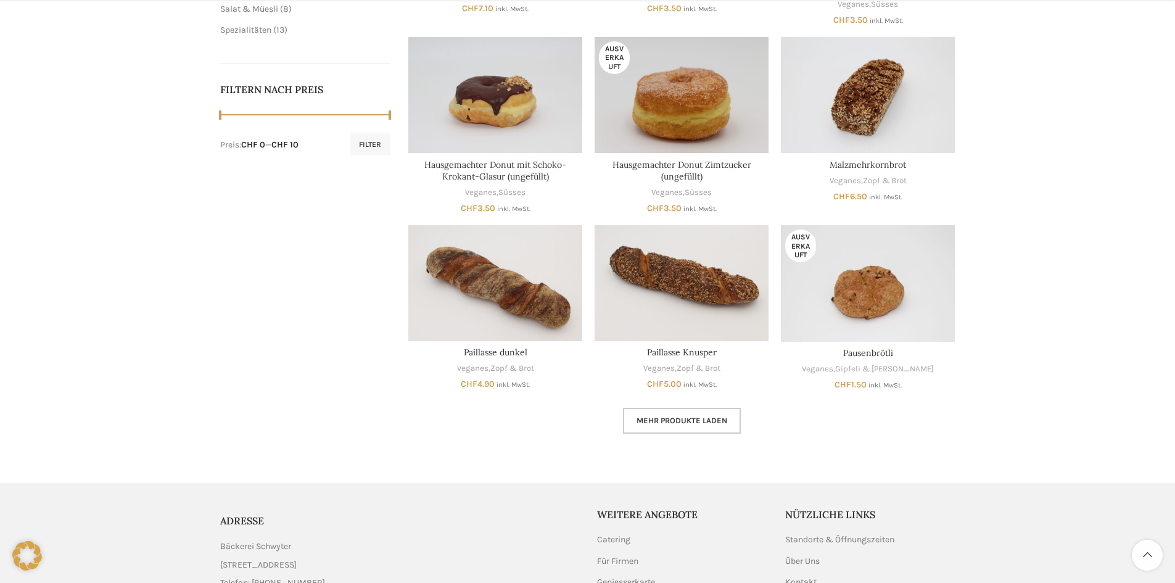
click at [665, 420] on span "Mehr Produkte laden" at bounding box center [682, 421] width 91 height 10
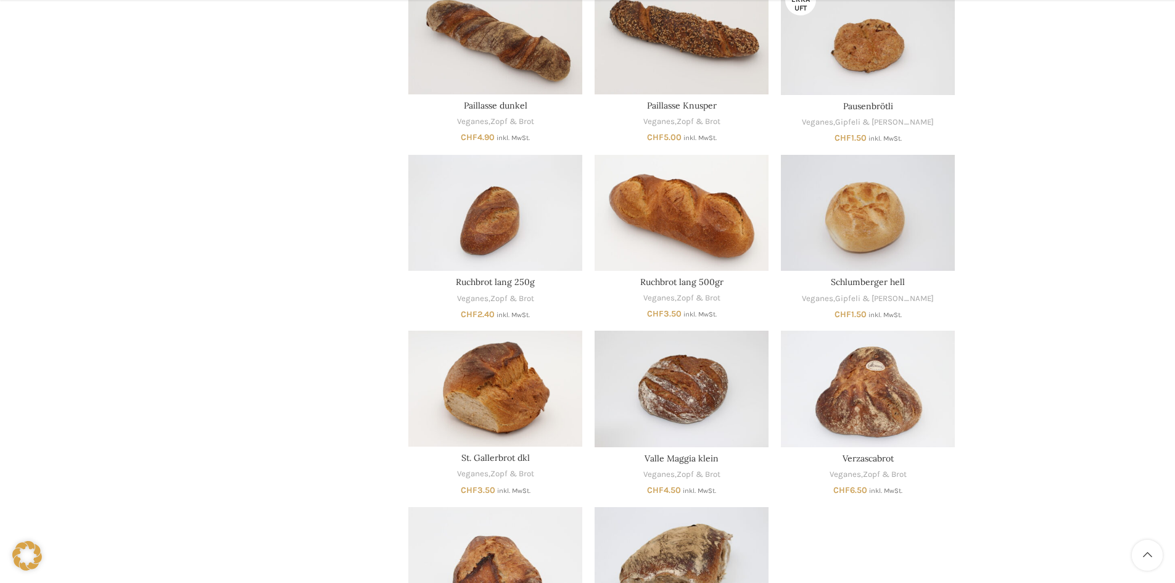
scroll to position [926, 0]
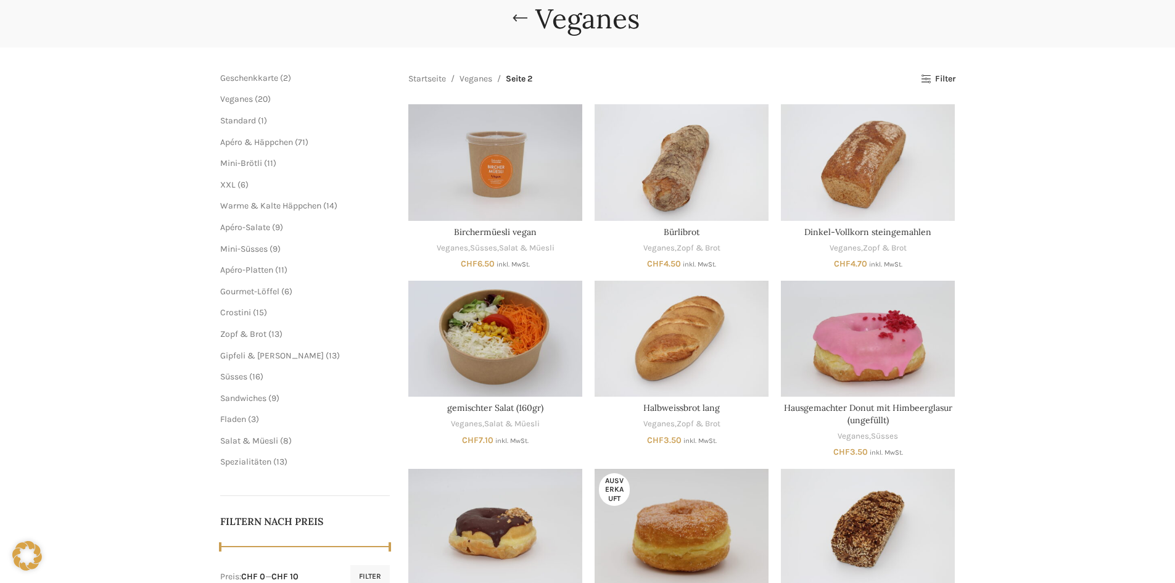
scroll to position [0, 0]
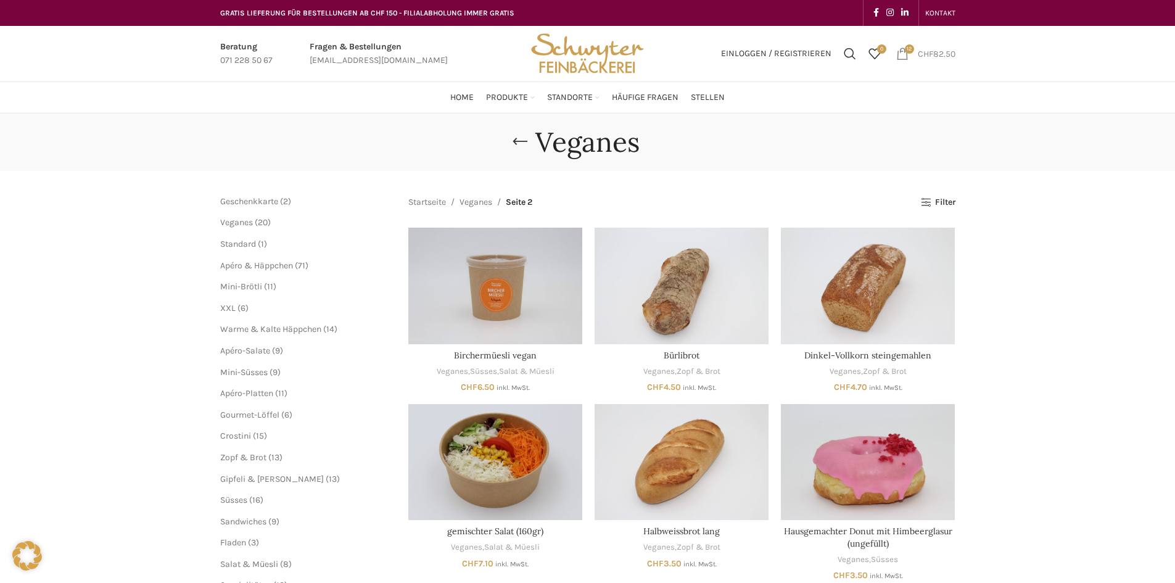
click at [937, 51] on bdi "CHF 82.50" at bounding box center [937, 53] width 38 height 10
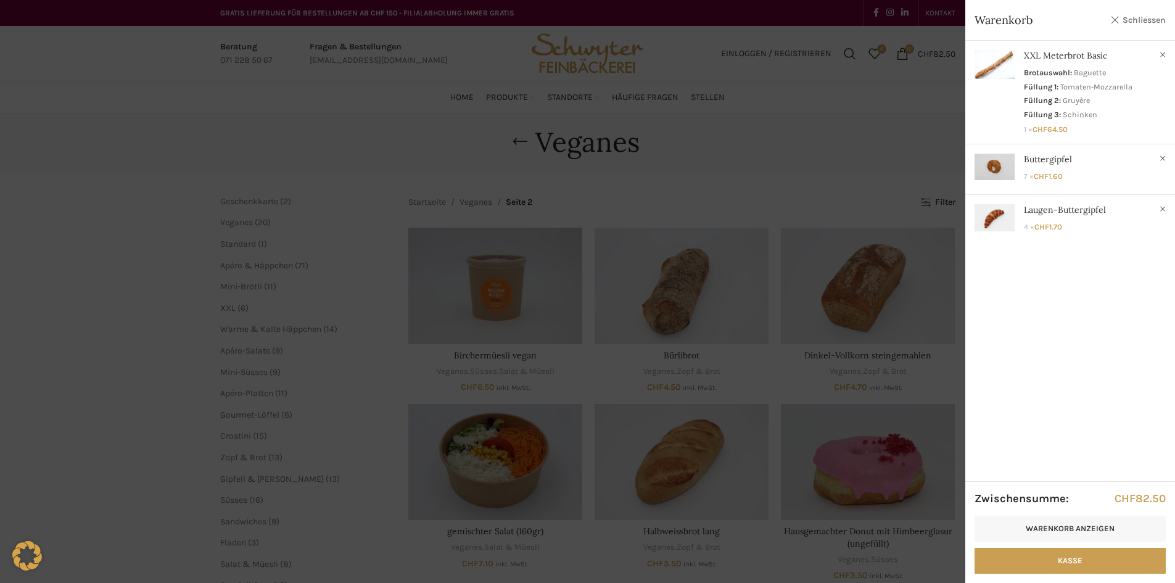
click at [1141, 22] on link "Schliessen" at bounding box center [1139, 19] width 56 height 15
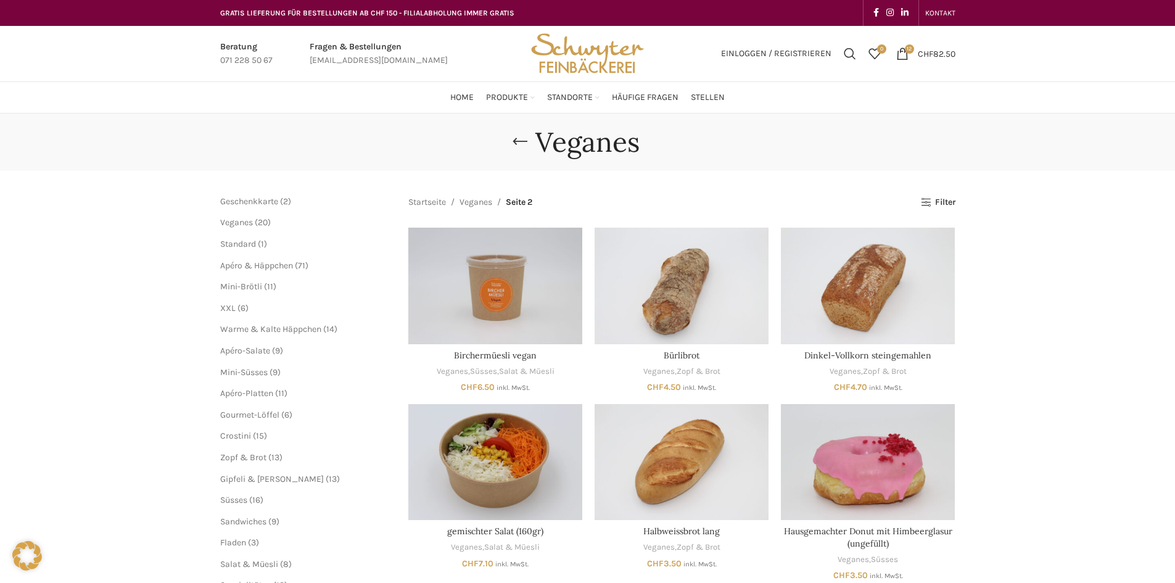
click at [595, 58] on img "Site logo" at bounding box center [587, 54] width 121 height 56
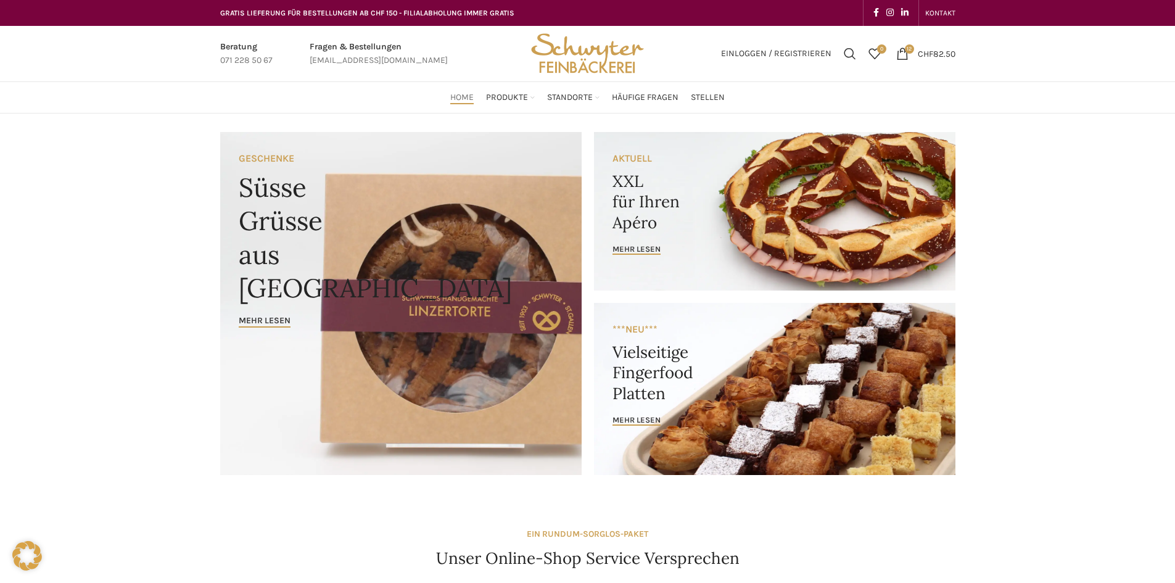
click at [725, 186] on link "Banner link" at bounding box center [775, 211] width 362 height 159
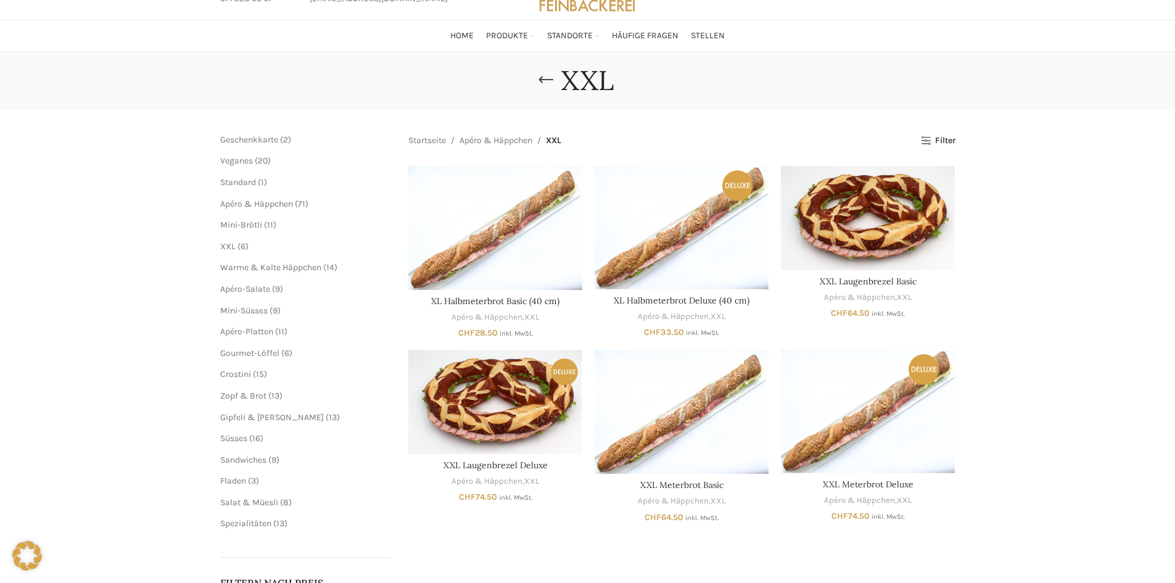
scroll to position [123, 0]
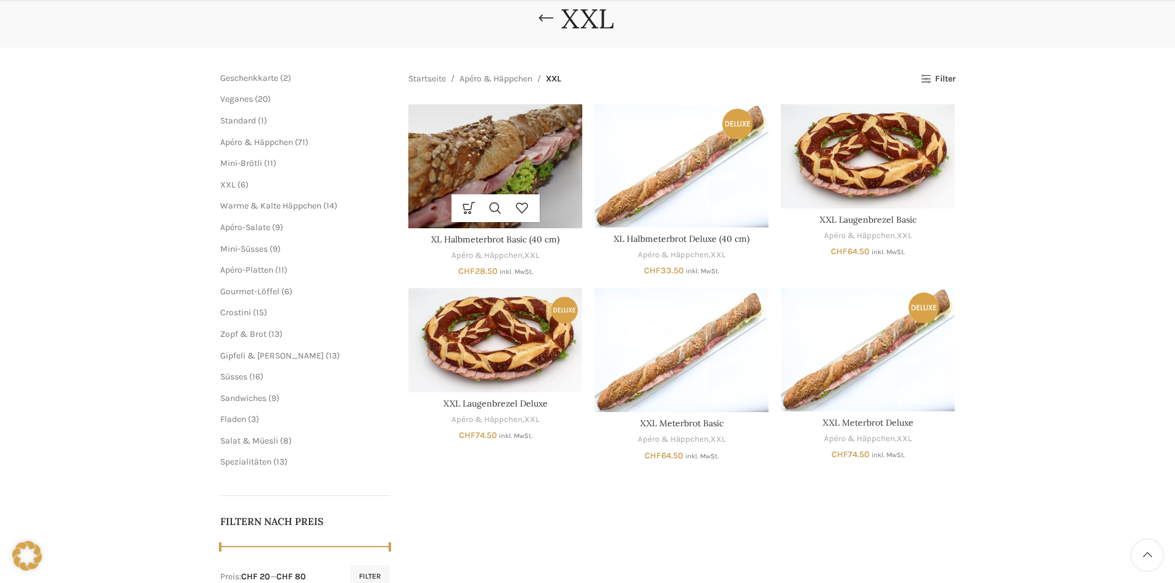
click at [563, 140] on img "XL Halbmeterbrot Basic (40 cm)" at bounding box center [495, 166] width 174 height 124
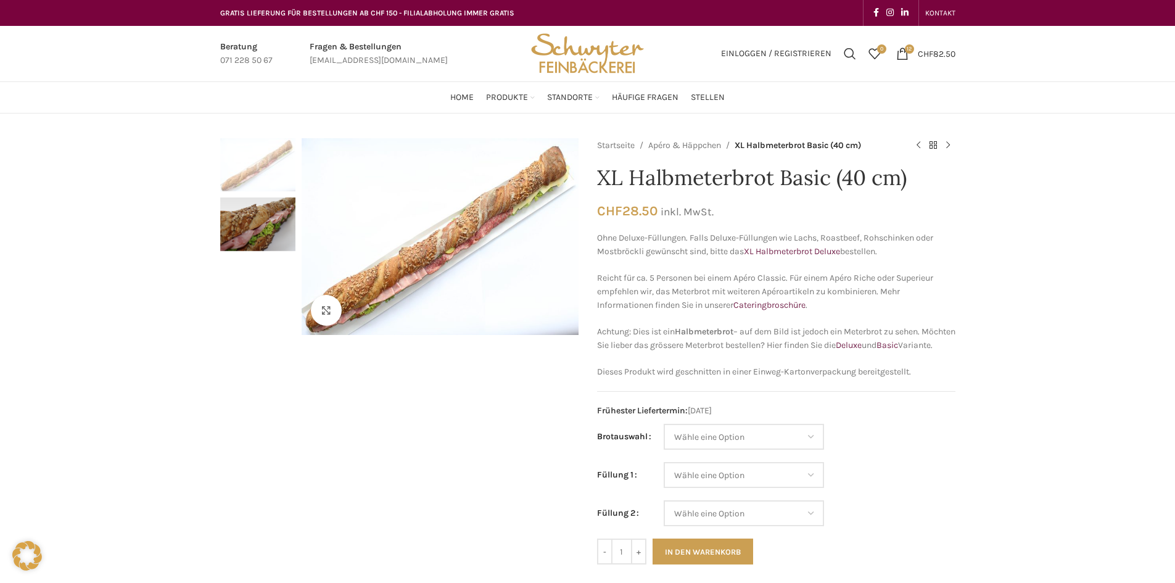
scroll to position [123, 0]
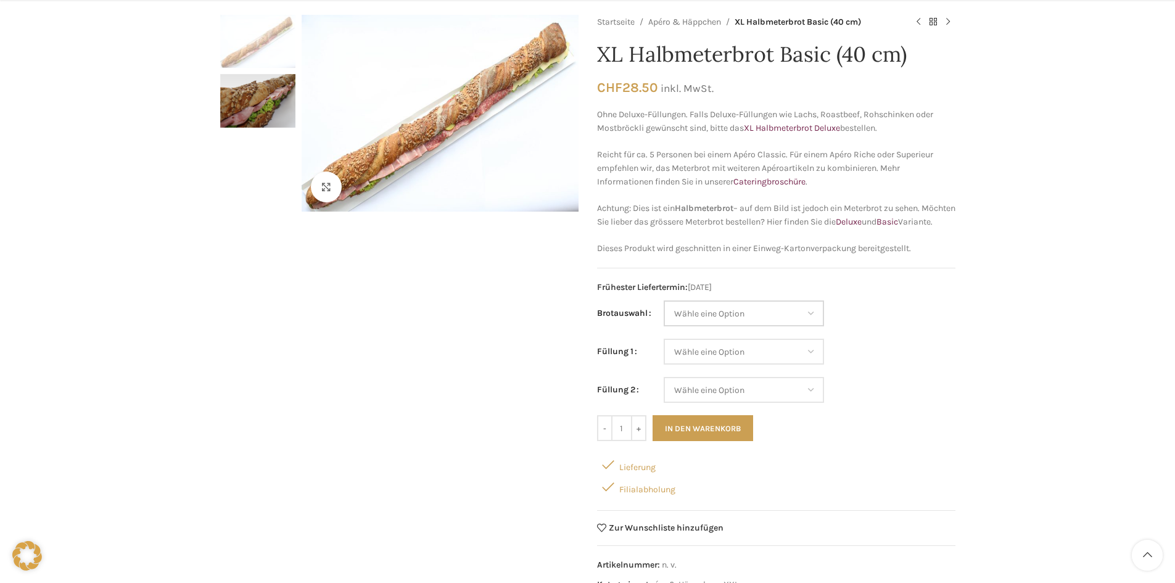
click at [729, 320] on select "Wähle eine Option Baguette Paillasse dunkel Paillasse knusper (Bild) Laugenbagu…" at bounding box center [744, 313] width 160 height 26
click at [664, 314] on select "Wähle eine Option Baguette Paillasse dunkel Paillasse knusper (Bild) Laugenbagu…" at bounding box center [744, 313] width 160 height 26
click at [735, 365] on select "Wähle eine Option Salami Schinken Fleischkäse Trutenschinken Appenzellerkäse Gr…" at bounding box center [744, 352] width 160 height 26
click at [726, 313] on div "Startseite Apéro & Häppchen XL Halbmeterbrot Basic (40 cm) XL Halbmeterbrot Del…" at bounding box center [776, 307] width 358 height 584
click at [722, 323] on select "Wähle eine Option Baguette Paillasse dunkel Paillasse knusper (Bild) Laugenbagu…" at bounding box center [744, 313] width 160 height 26
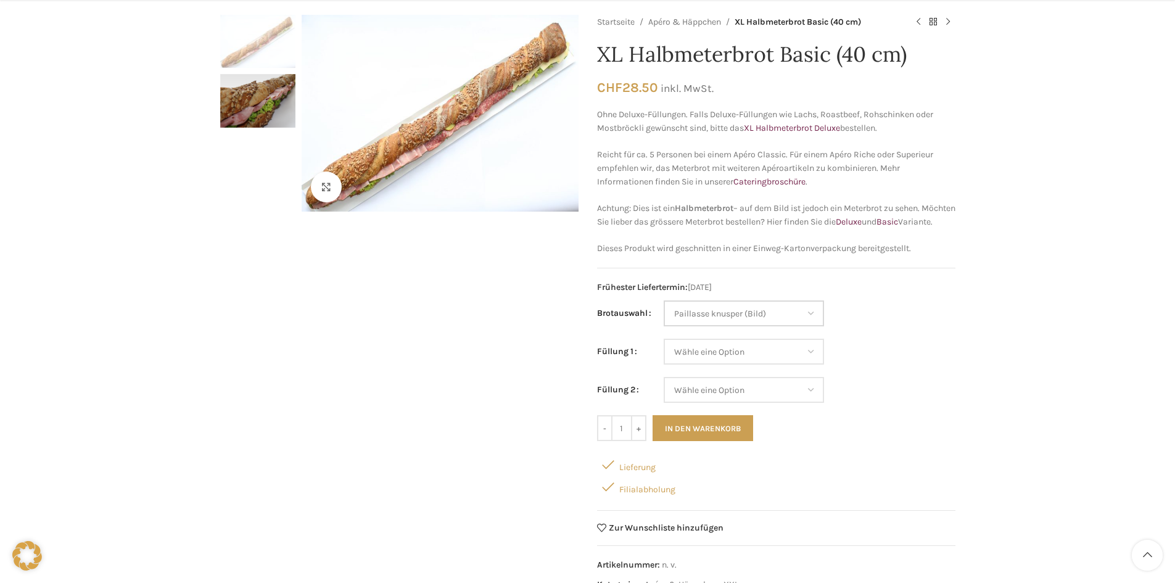
click at [664, 314] on select "Wähle eine Option Baguette Paillasse dunkel Paillasse knusper (Bild) Laugenbagu…" at bounding box center [744, 313] width 160 height 26
select select "Paillasse knusper (Bild)"
click at [722, 363] on select "Wähle eine Option Salami Schinken Fleischkäse Trutenschinken Appenzellerkäse Gr…" at bounding box center [744, 352] width 160 height 26
select select "Tomaten-Mozzarella"
click at [664, 352] on select "Wähle eine Option Salami Schinken Fleischkäse Trutenschinken Appenzellerkäse Gr…" at bounding box center [744, 352] width 160 height 26
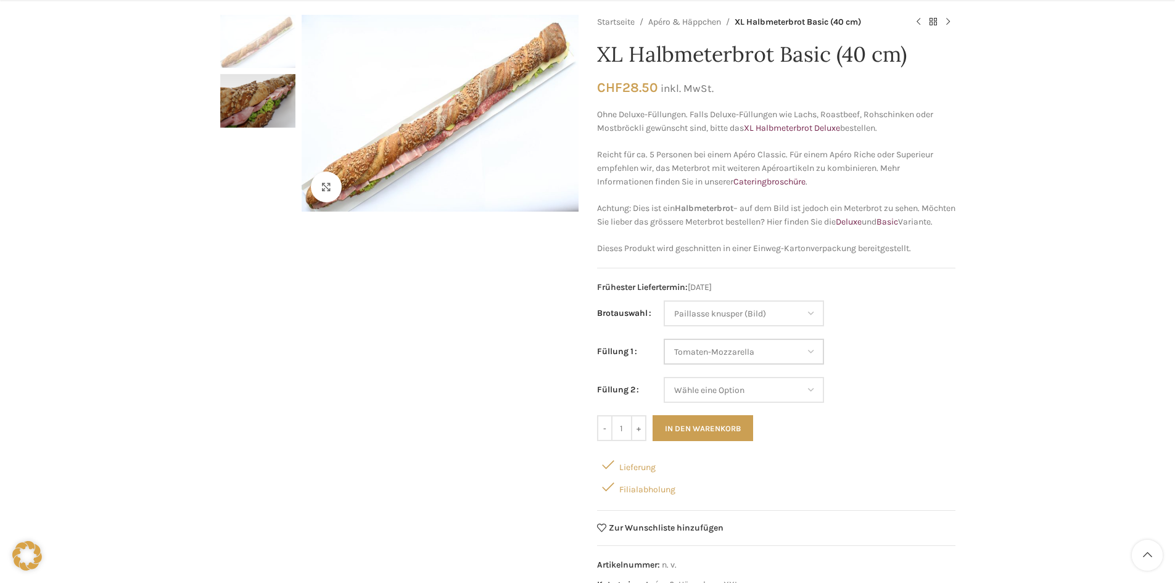
select select "Paillasse knusper (Bild)"
click at [727, 403] on select "Wähle eine Option Salami Schinken Fleischkäse Trutenschinken Appenzellerkäse Gr…" at bounding box center [744, 390] width 160 height 26
select select "Appenzellerkäse"
click at [664, 391] on select "Wähle eine Option Salami Schinken Fleischkäse Trutenschinken Appenzellerkäse Gr…" at bounding box center [744, 390] width 160 height 26
select select "Paillasse knusper (Bild)"
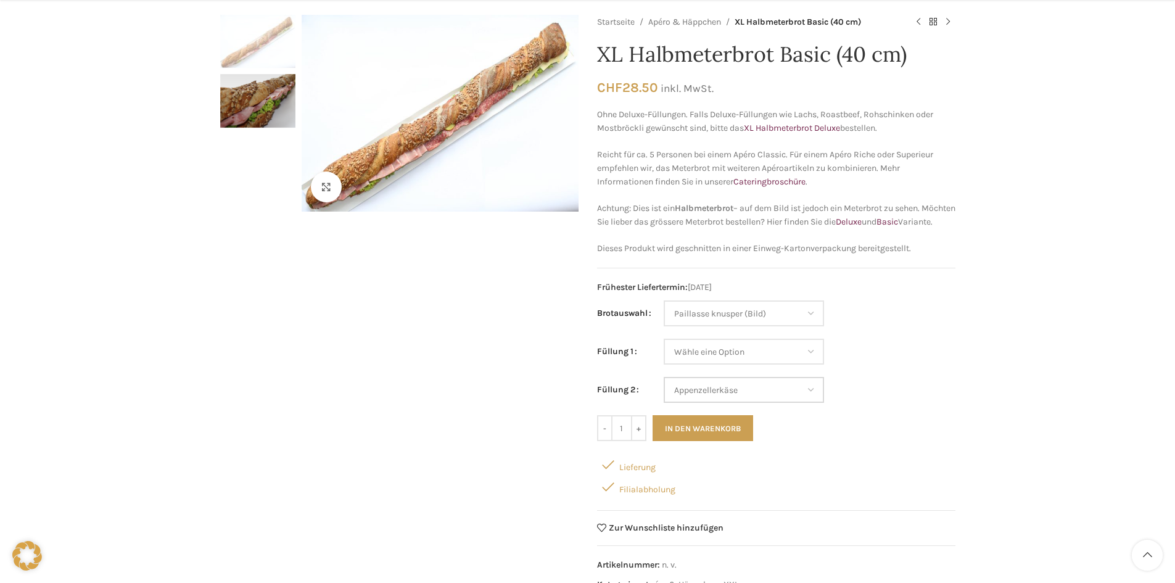
select select "Appenzellerkäse"
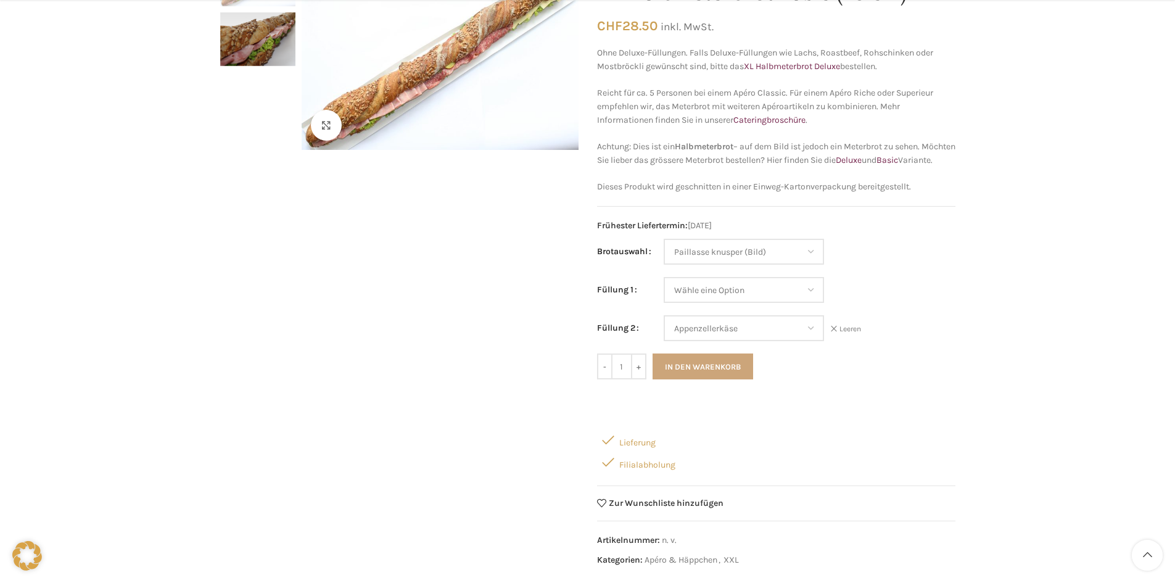
click at [703, 379] on button "In den Warenkorb" at bounding box center [703, 367] width 101 height 26
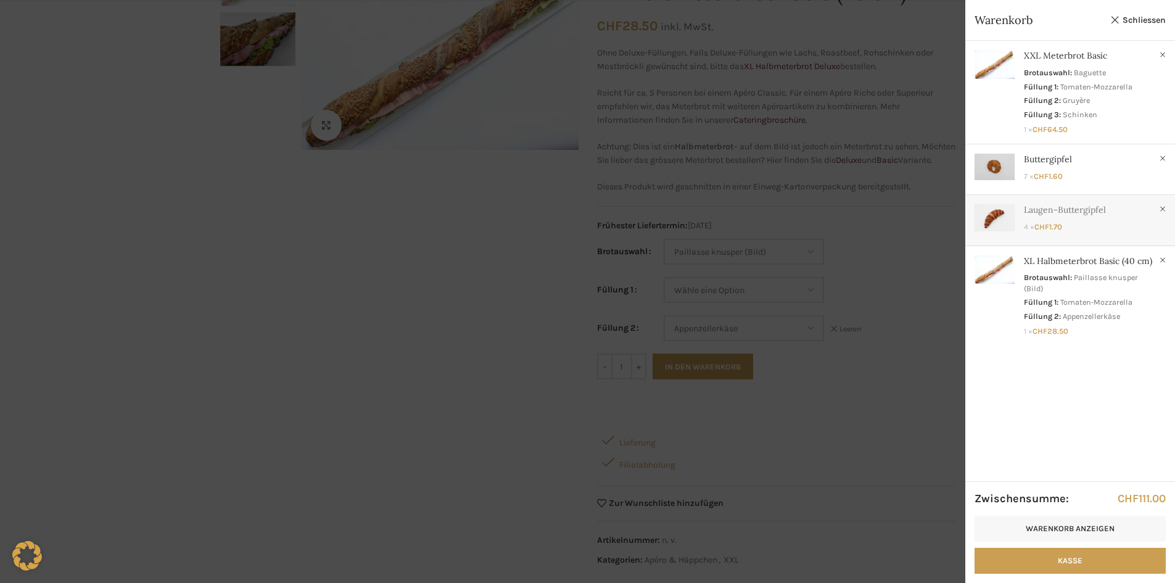
click at [1057, 213] on link "Anzeigen" at bounding box center [1071, 217] width 210 height 45
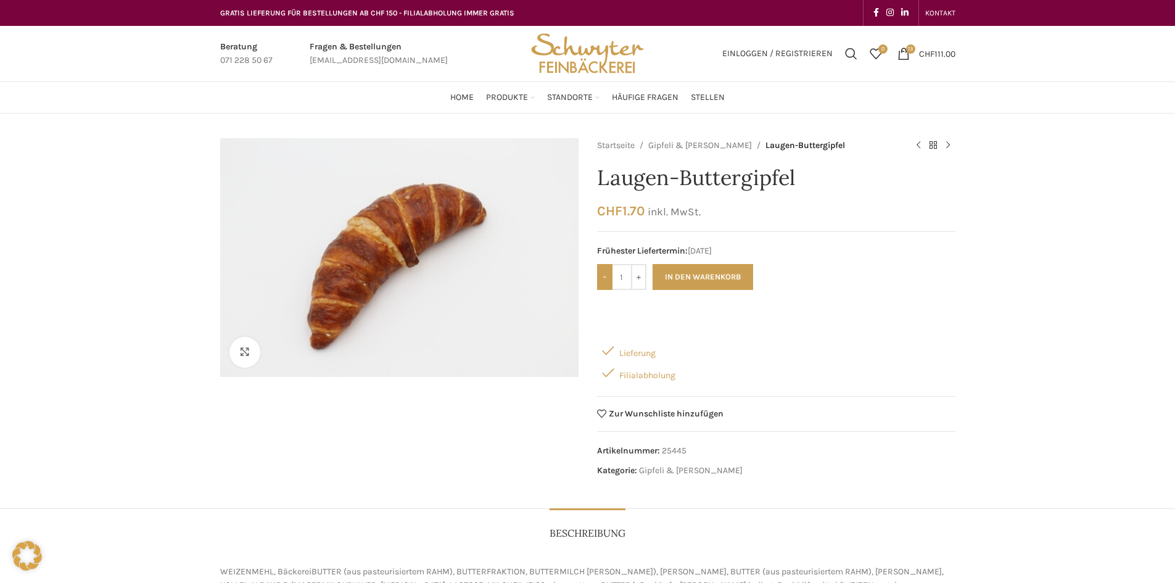
click at [605, 279] on input "-" at bounding box center [604, 277] width 15 height 26
click at [904, 52] on span "13 items" at bounding box center [904, 54] width 12 height 12
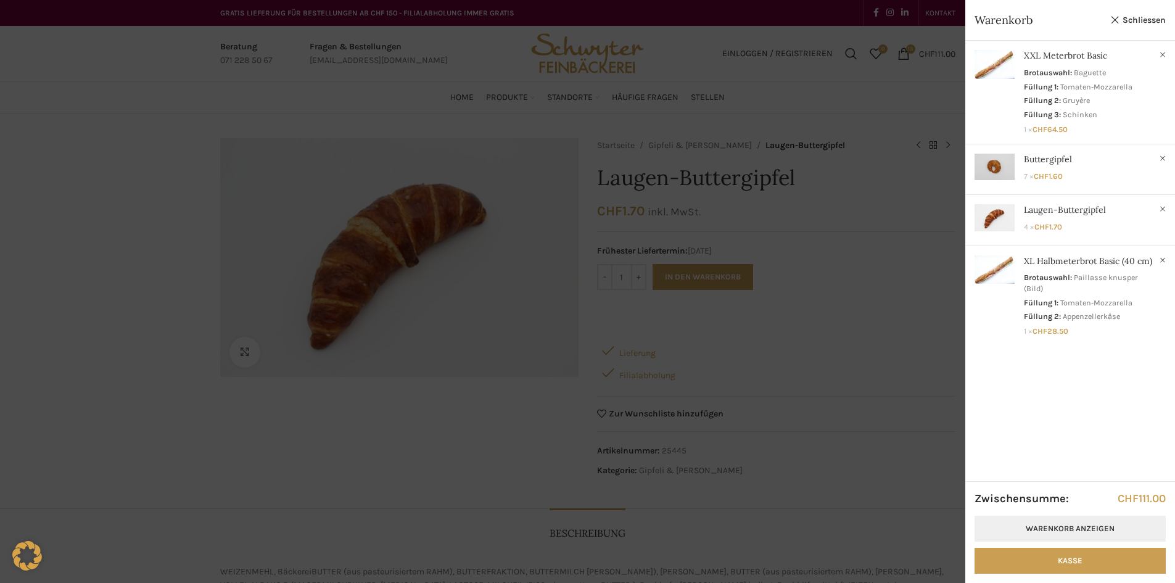
click at [1041, 528] on link "Warenkorb anzeigen" at bounding box center [1070, 529] width 191 height 26
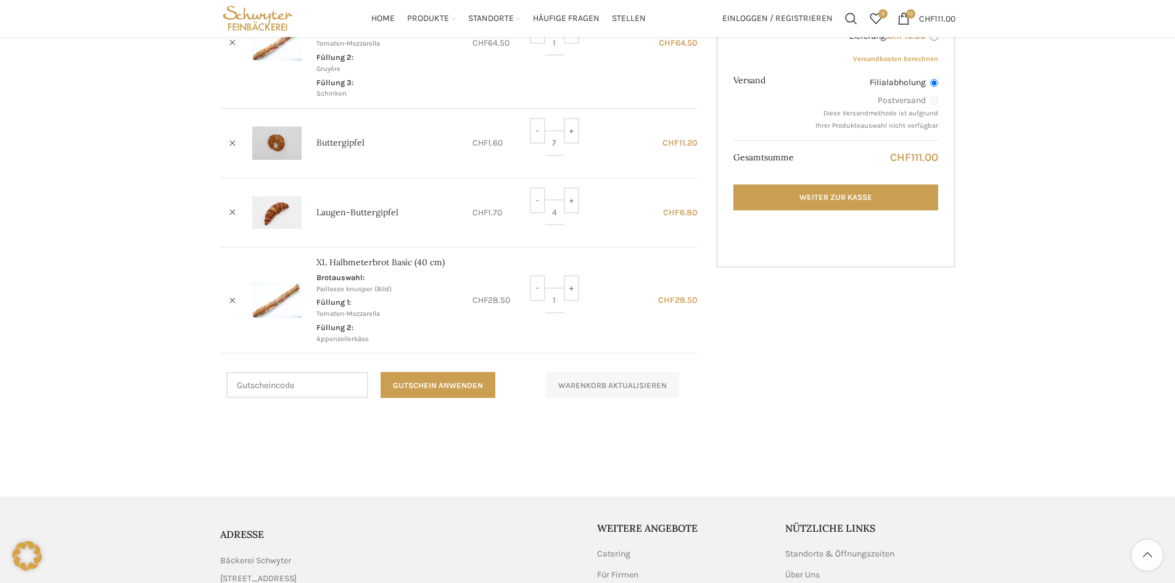
scroll to position [123, 0]
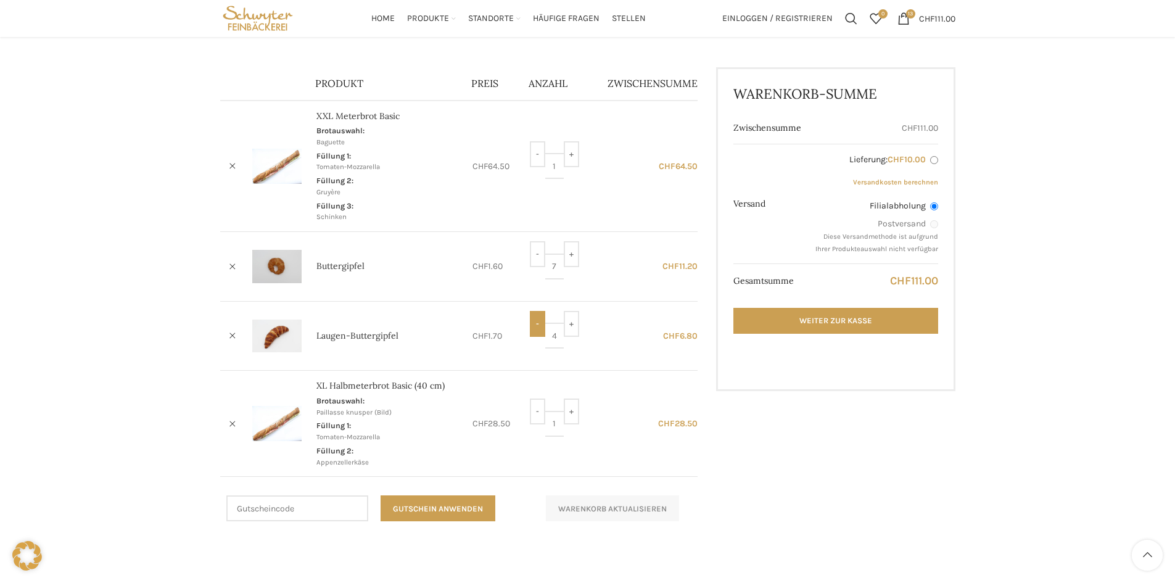
click at [536, 323] on input "-" at bounding box center [537, 324] width 15 height 26
click at [1092, 285] on div "Warenkorb Kasse Bestellung ausgeführt Artikel entfernen Vorschaubild Produkt Pr…" at bounding box center [587, 292] width 1175 height 605
click at [691, 336] on bdi "CHF 6.80" at bounding box center [680, 336] width 35 height 10
click at [567, 325] on input "+" at bounding box center [571, 324] width 15 height 26
click at [842, 481] on div "Artikel entfernen Vorschaubild Produkt Preis Anzahl Zwischensumme × XXL Meterbr…" at bounding box center [587, 315] width 735 height 497
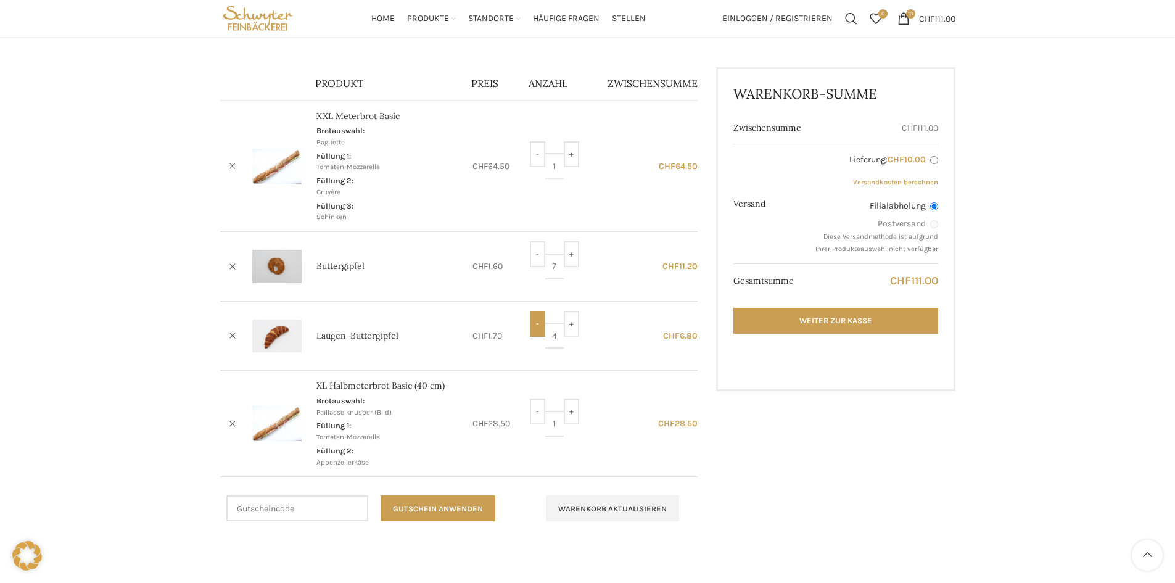
click at [542, 329] on input "-" at bounding box center [537, 324] width 15 height 26
type input "3"
click at [842, 456] on div "Artikel entfernen Vorschaubild Produkt Preis Anzahl Zwischensumme × XXL Meterbr…" at bounding box center [587, 315] width 735 height 497
click at [658, 504] on button "Warenkorb aktualisieren" at bounding box center [612, 508] width 133 height 26
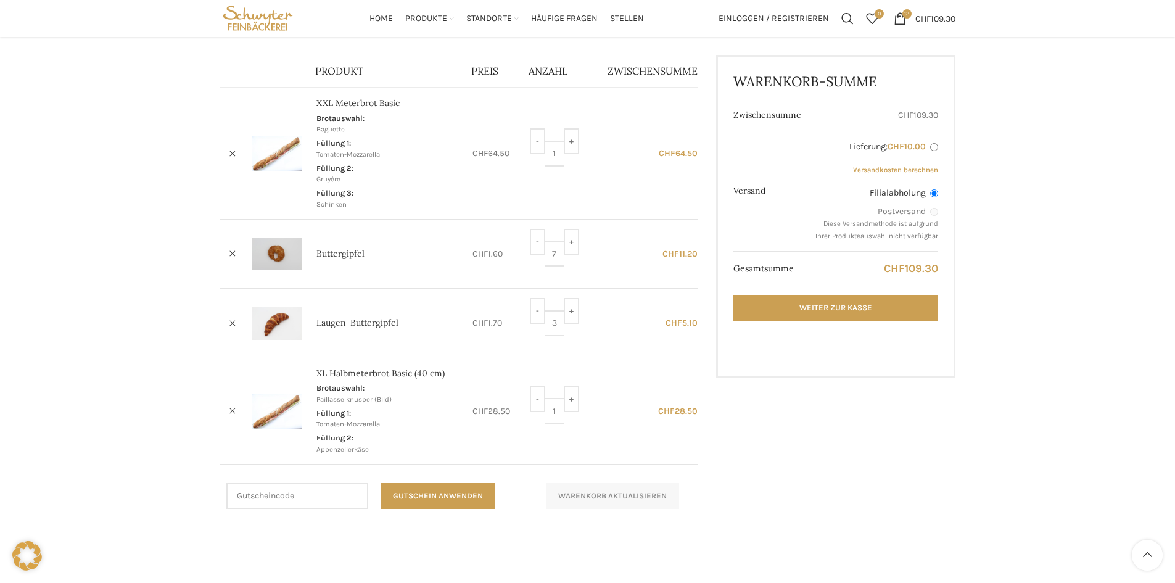
scroll to position [129, 0]
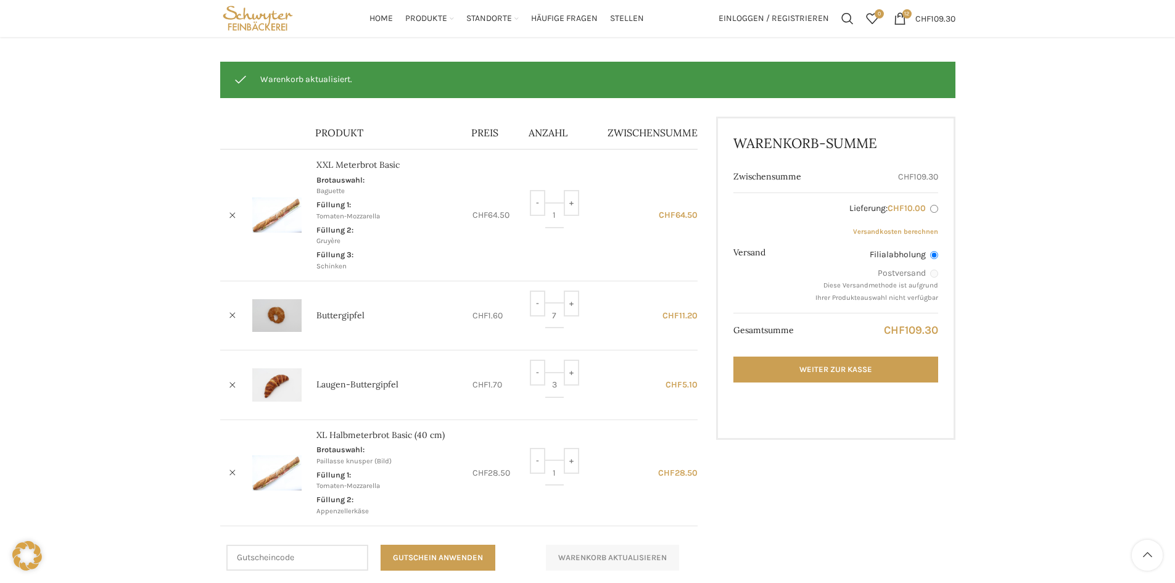
click at [931, 256] on input "Filialabholung" at bounding box center [934, 255] width 8 height 8
click at [863, 360] on link "Weiter zur Kasse" at bounding box center [836, 370] width 204 height 26
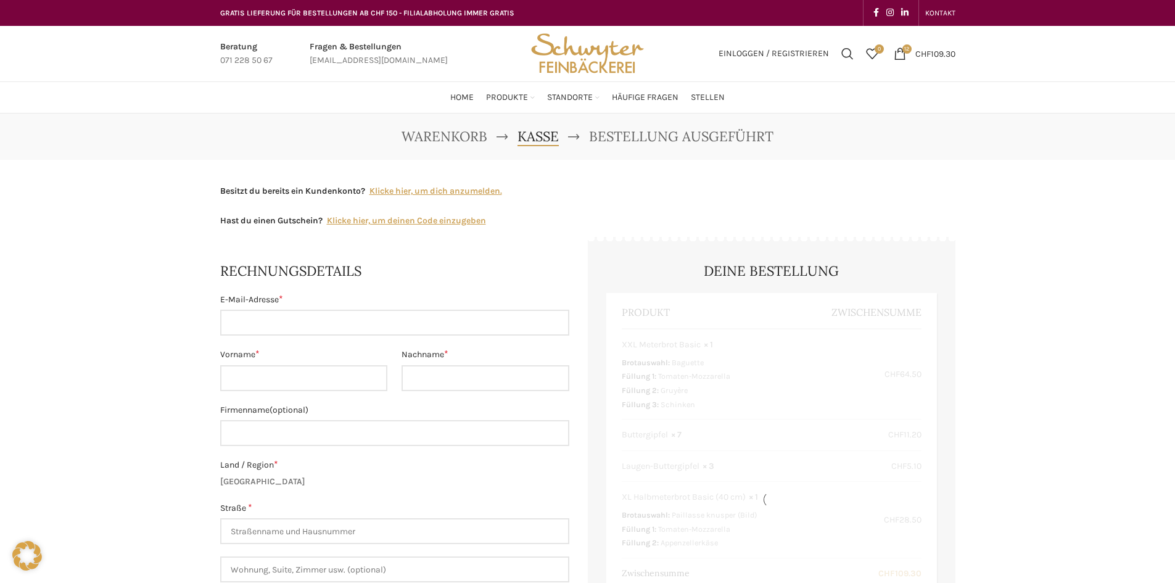
select select "SG"
click at [318, 319] on input "E-Mail-Adresse *" at bounding box center [394, 323] width 349 height 26
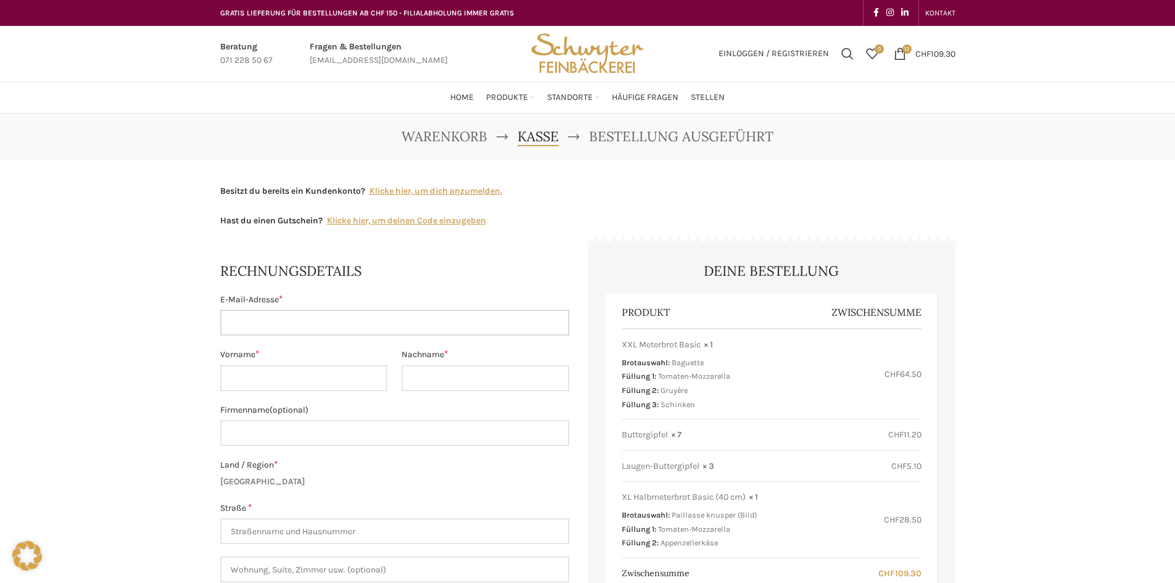
click at [321, 318] on input "E-Mail-Adresse *" at bounding box center [394, 323] width 349 height 26
type input "[EMAIL_ADDRESS][DOMAIN_NAME]"
type input "[PERSON_NAME]"
type input "Auer"
type input "[STREET_ADDRESS]"
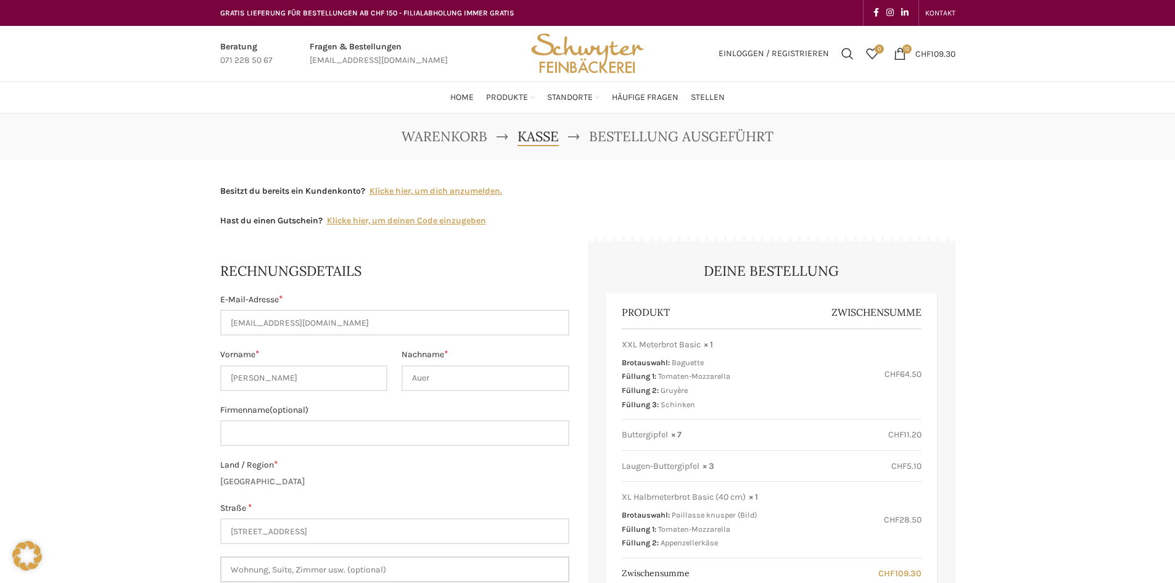
type input "25"
type input "[GEOGRAPHIC_DATA]"
type input "[PHONE_NUMBER]"
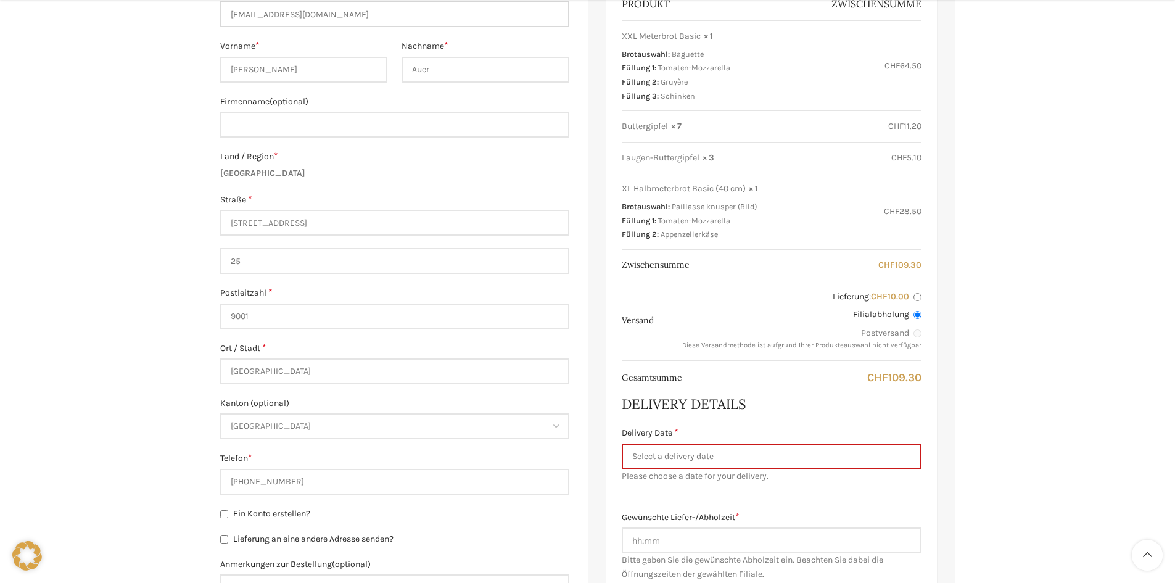
scroll to position [370, 0]
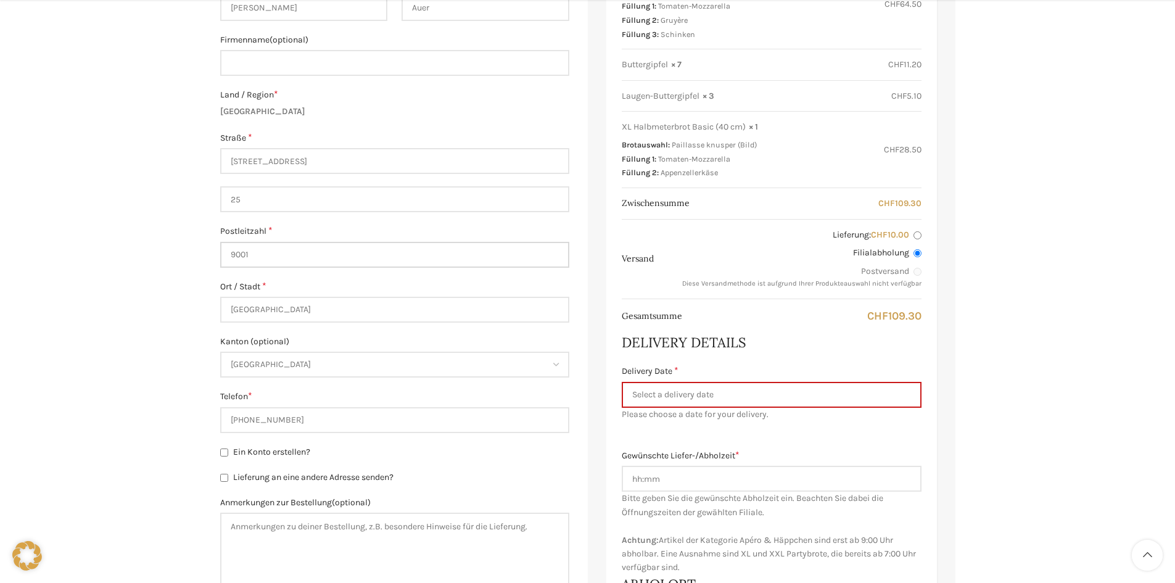
click at [252, 257] on input "9001" at bounding box center [394, 255] width 349 height 26
type input "9008"
click at [147, 299] on div "Warenkorb [GEOGRAPHIC_DATA] Bestellung ausgeführt Besitzt du bereits ein Kunden…" at bounding box center [587, 389] width 1175 height 1292
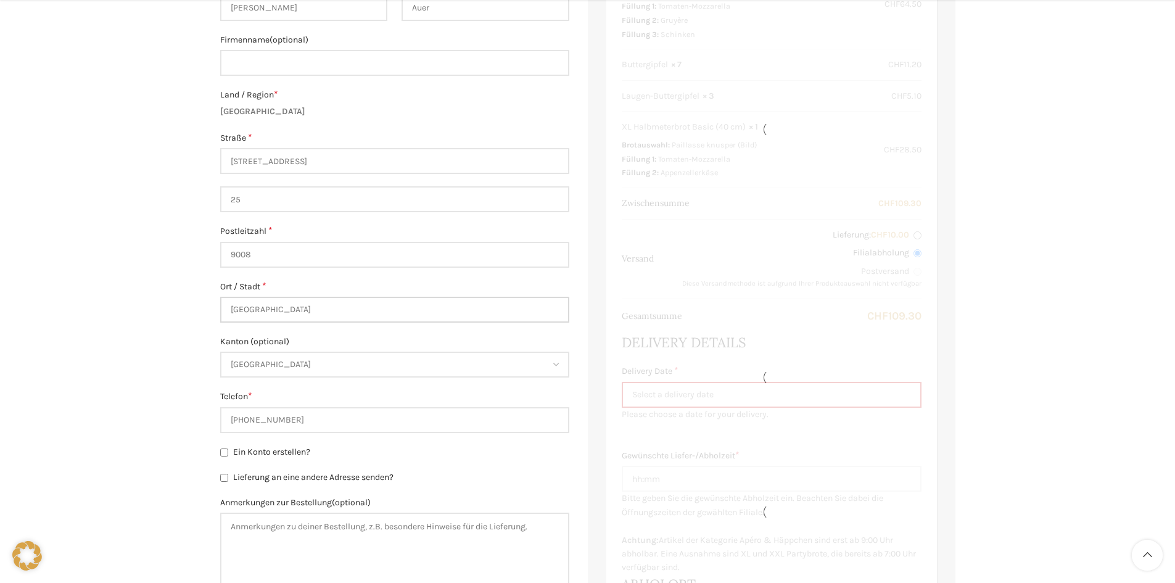
click at [316, 312] on input "St. Gallen" at bounding box center [394, 310] width 349 height 26
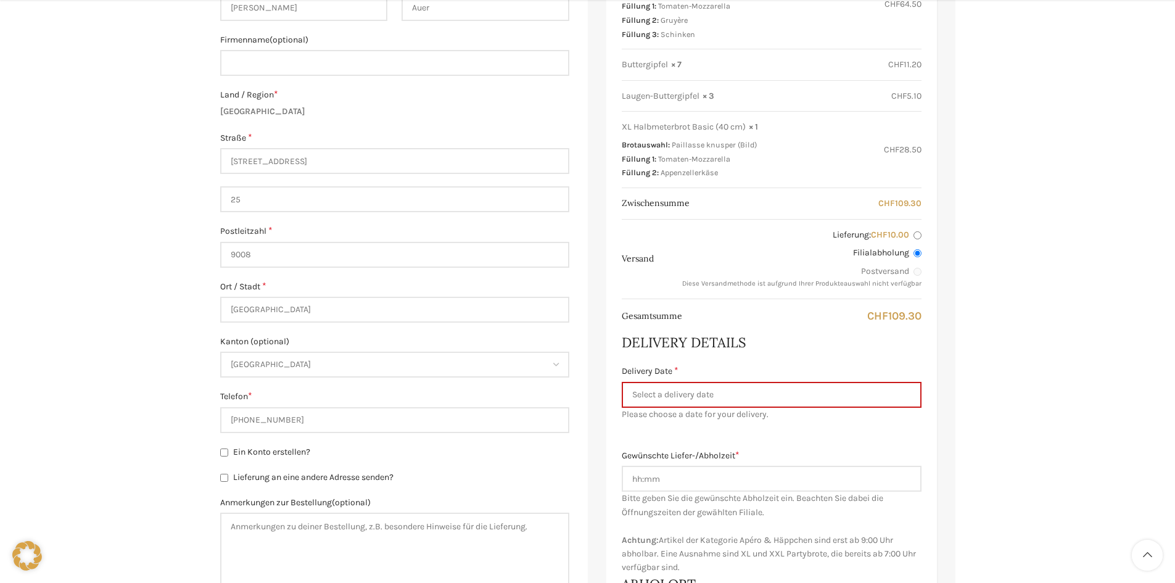
click at [168, 342] on div "Warenkorb Kasse Bestellung ausgeführt Besitzt du bereits ein Kundenkonto? Klick…" at bounding box center [587, 389] width 1175 height 1292
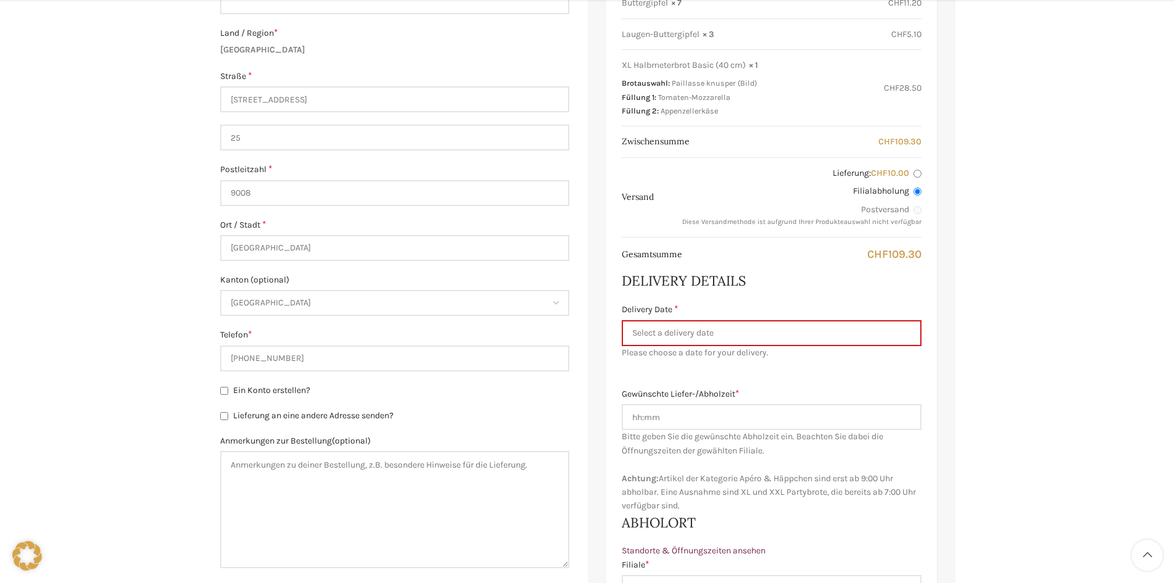
scroll to position [494, 0]
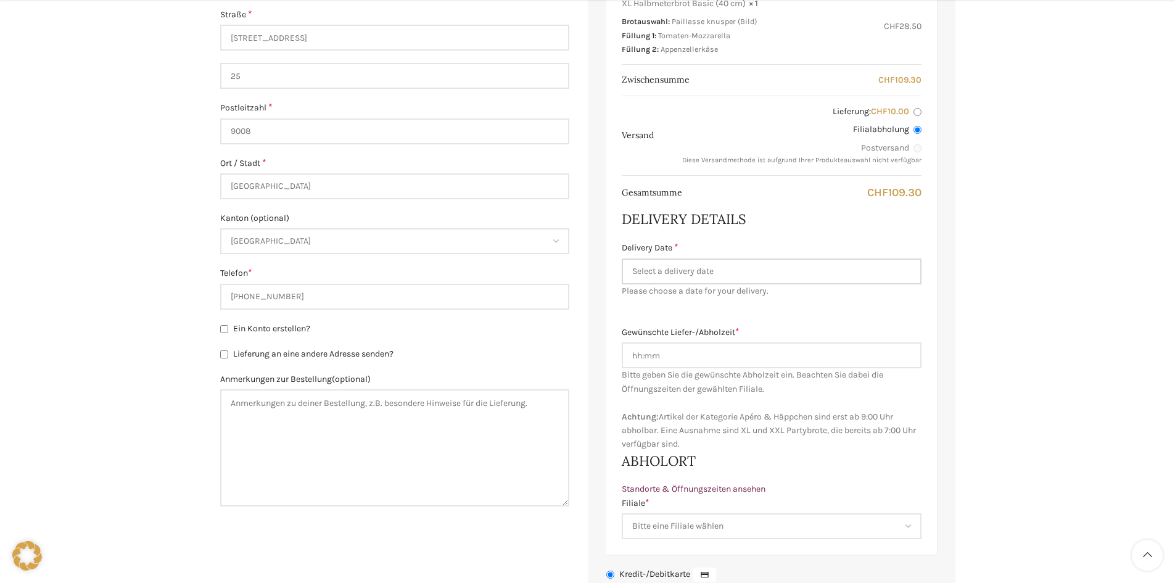
click at [686, 270] on input "Delivery Date *" at bounding box center [772, 272] width 300 height 26
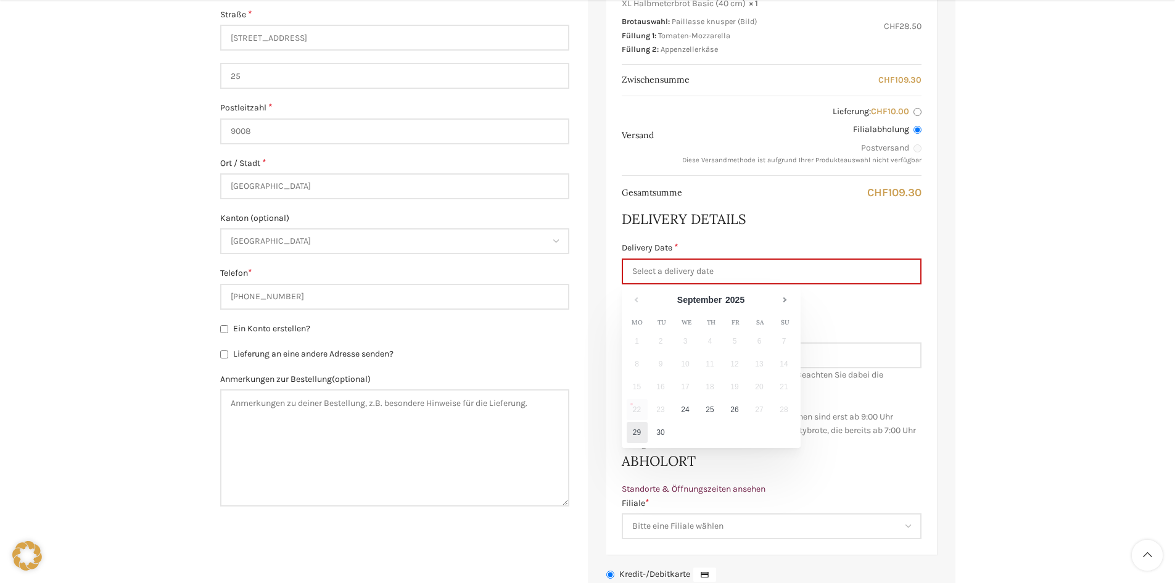
click at [635, 429] on link "29" at bounding box center [637, 432] width 21 height 21
type input "29.09.2025"
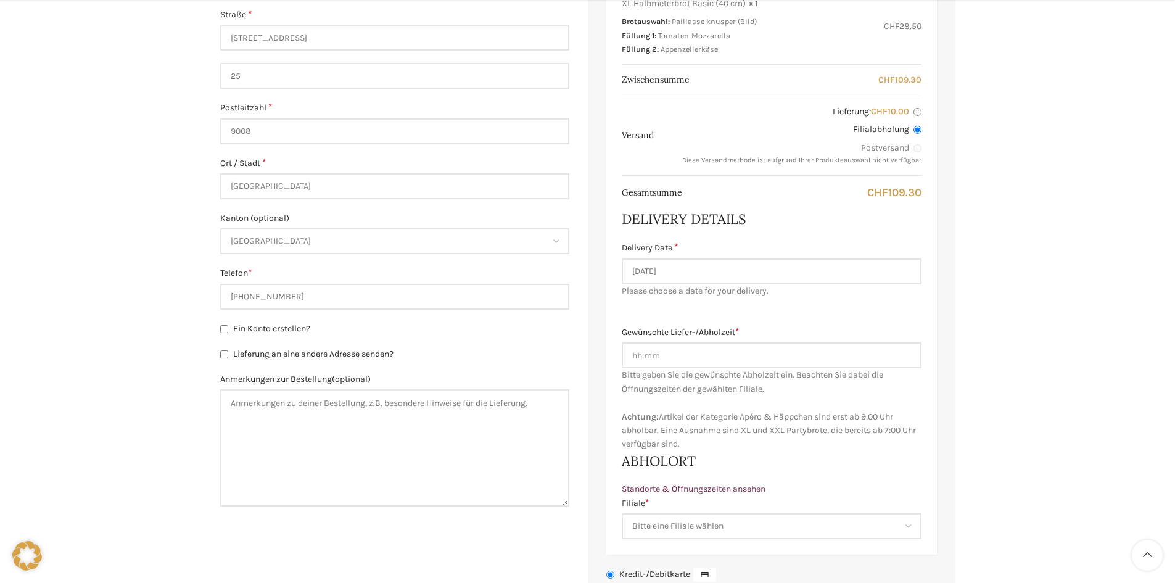
click at [1030, 288] on div "Warenkorb Kasse Bestellung ausgeführt Besitzt du bereits ein Kundenkonto? Klick…" at bounding box center [587, 266] width 1175 height 1292
click at [687, 352] on input "Gewünschte Liefer-/Abholzeit *" at bounding box center [772, 355] width 300 height 26
type input "07:30"
click at [968, 384] on div "Warenkorb Kasse Bestellung ausgeführt Besitzt du bereits ein Kundenkonto? Klick…" at bounding box center [587, 266] width 1175 height 1292
click at [714, 419] on span "Bitte geben Sie die gewünschte Abholzeit ein. Beachten Sie dabei die Öffnungsze…" at bounding box center [769, 410] width 294 height 80
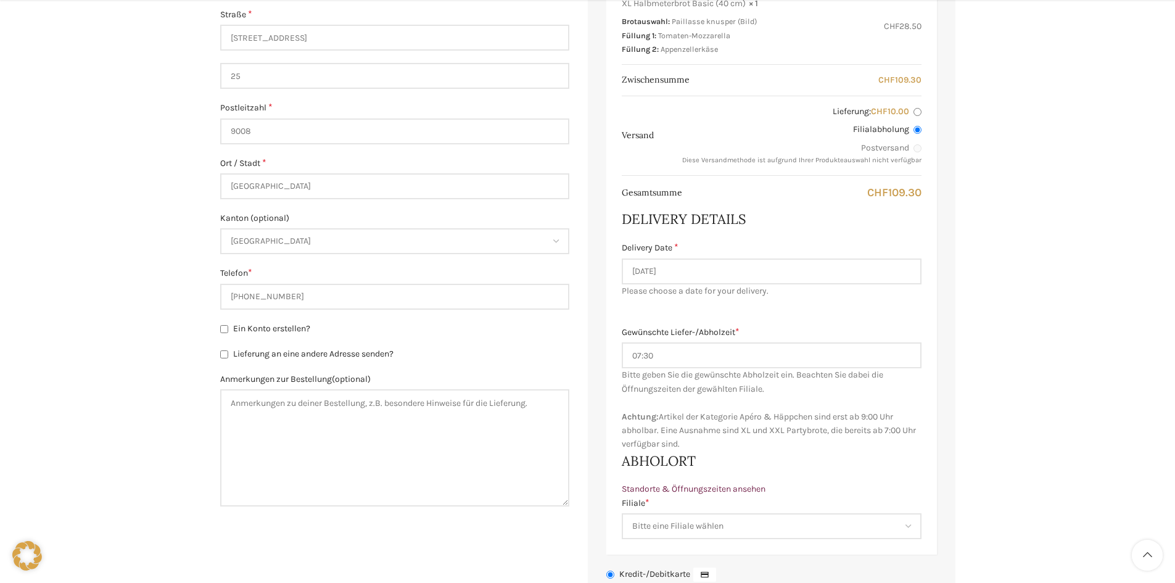
click at [775, 394] on div "Gewünschte Liefer-/Abholzeit * 07:30 Bitte geben Sie die gewünschte Lieferzeit …" at bounding box center [772, 389] width 300 height 126
click at [981, 395] on div "Warenkorb Kasse Bestellung ausgeführt Besitzt du bereits ein Kundenkonto? Klick…" at bounding box center [587, 266] width 1175 height 1292
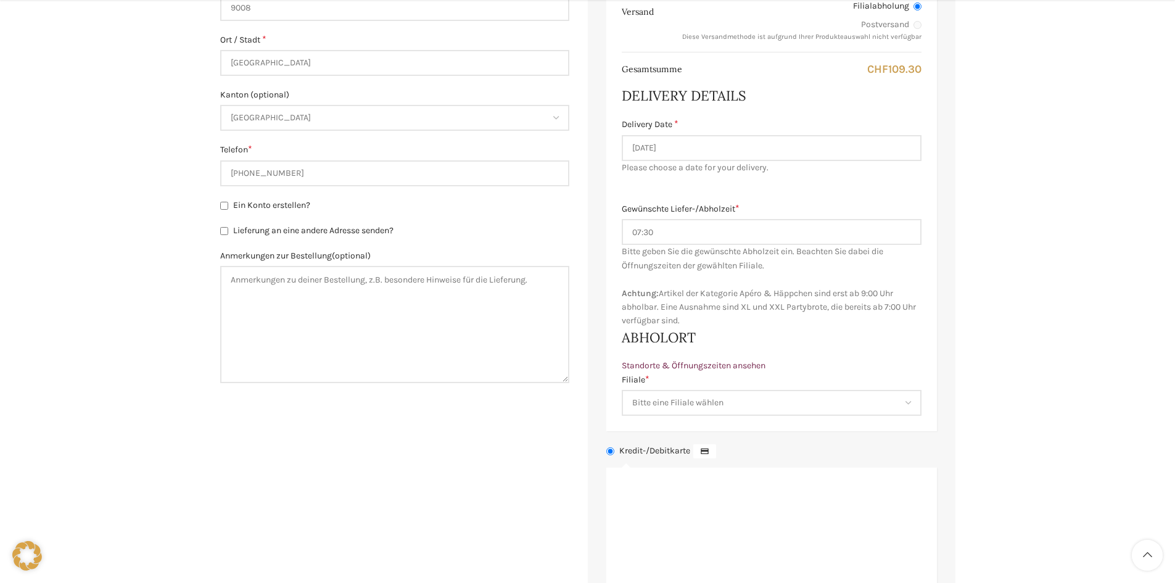
scroll to position [679, 0]
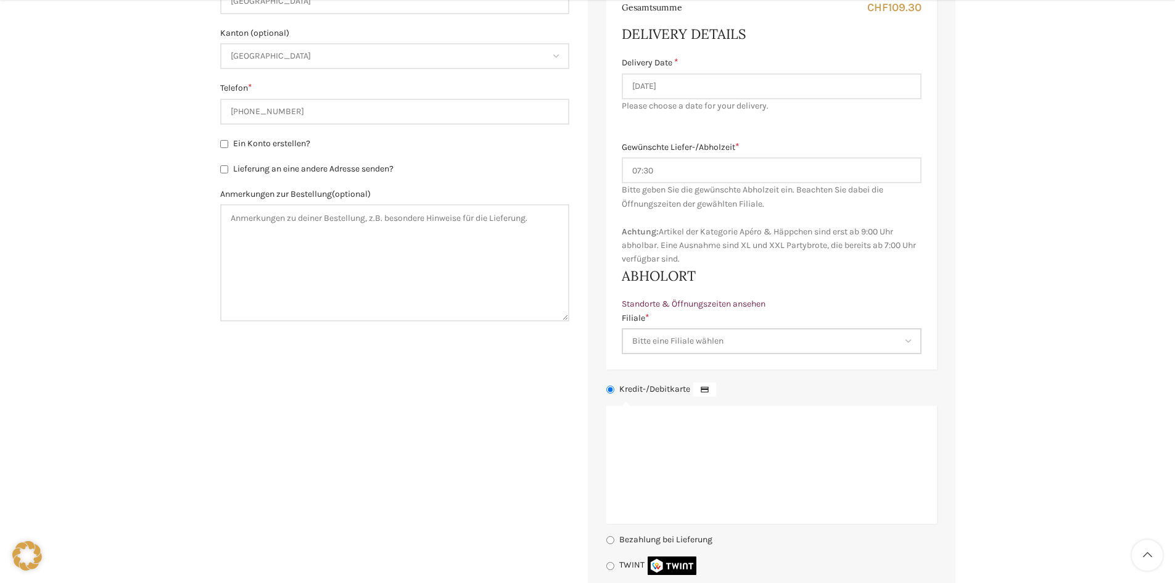
click at [679, 342] on select "Bitte eine Filiale wählen Backstube Schuppis Neugasse Lindenpark Bahnhof St. Ga…" at bounding box center [772, 341] width 300 height 26
click at [711, 338] on select "Bitte eine Filiale wählen Backstube Schuppis Neugasse Lindenpark Bahnhof St. Ga…" at bounding box center [772, 341] width 300 height 26
select select "11684"
click at [622, 328] on select "Bitte eine Filiale wählen Backstube Schuppis Neugasse Lindenpark Bahnhof St. Ga…" at bounding box center [772, 341] width 300 height 26
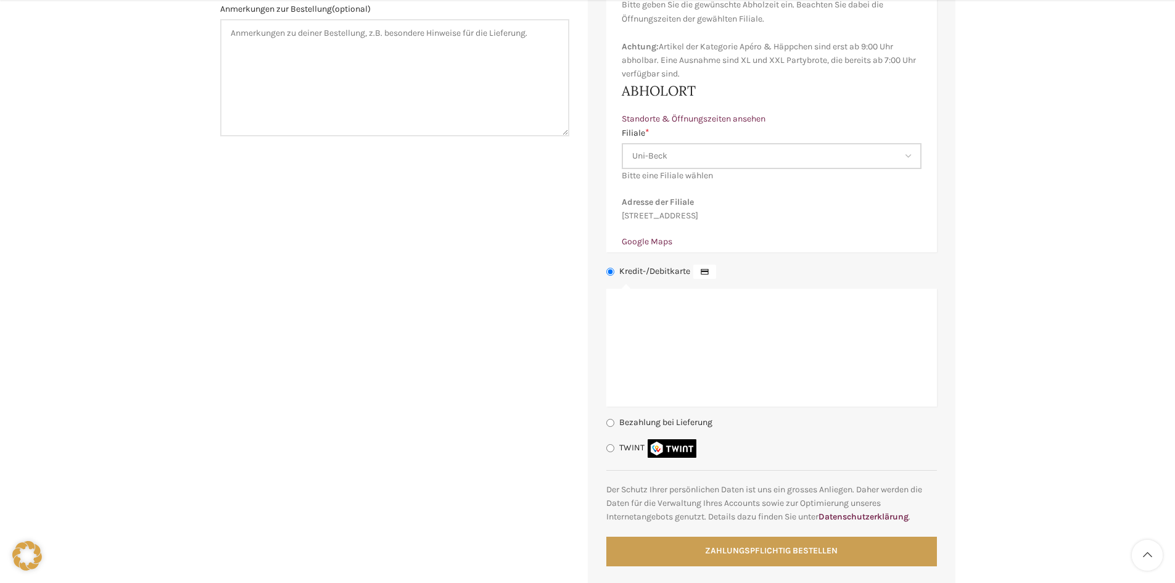
scroll to position [926, 0]
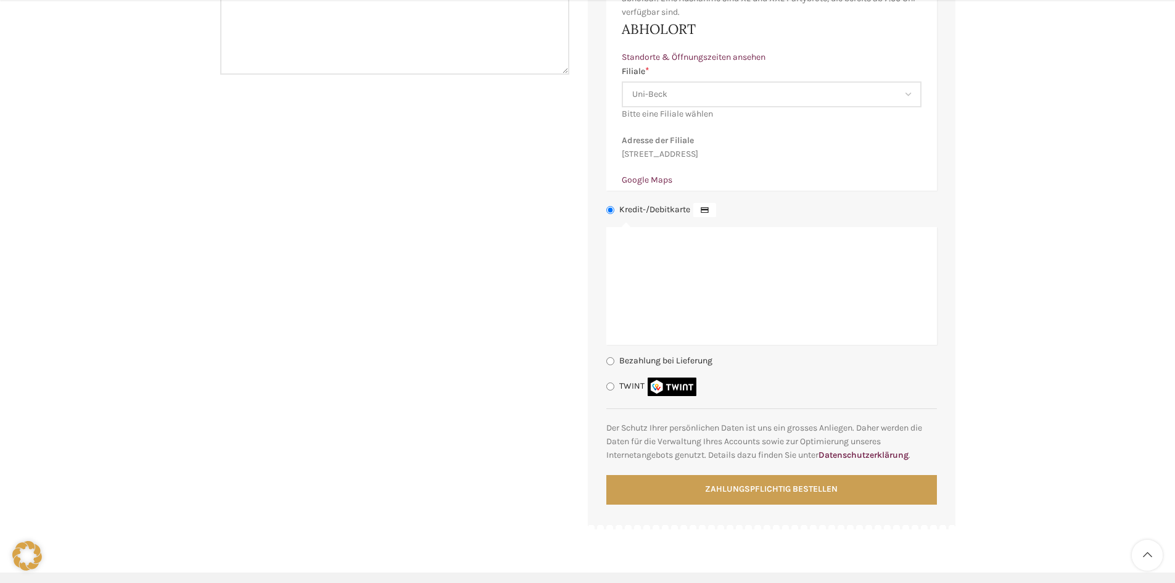
click at [611, 391] on input "TWINT" at bounding box center [611, 387] width 8 height 8
radio input "true"
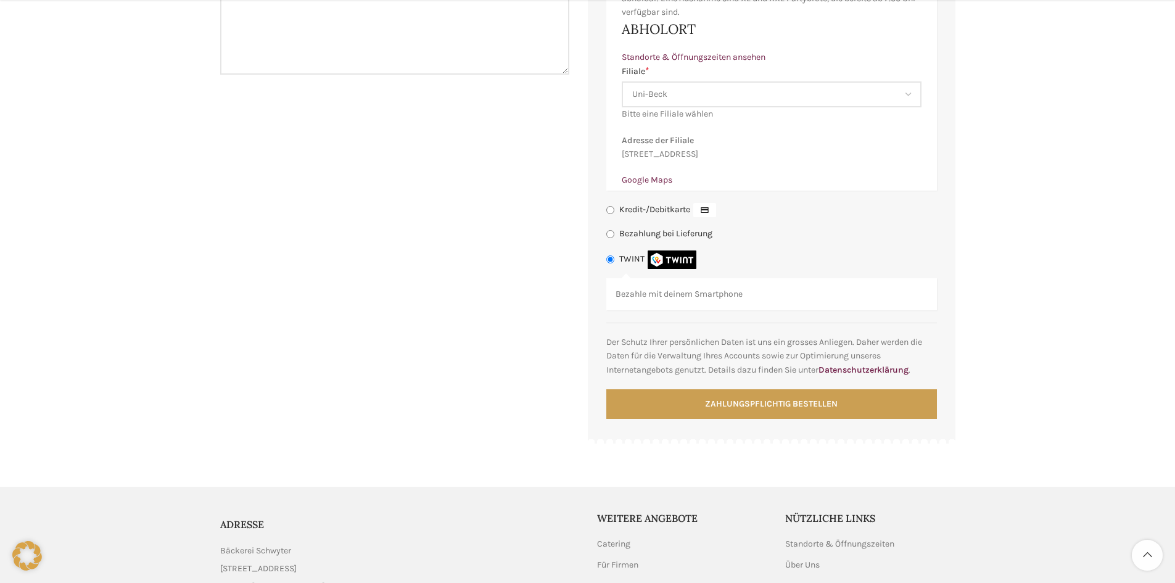
click at [611, 238] on input "Bezahlung bei Lieferung" at bounding box center [611, 234] width 8 height 8
radio input "true"
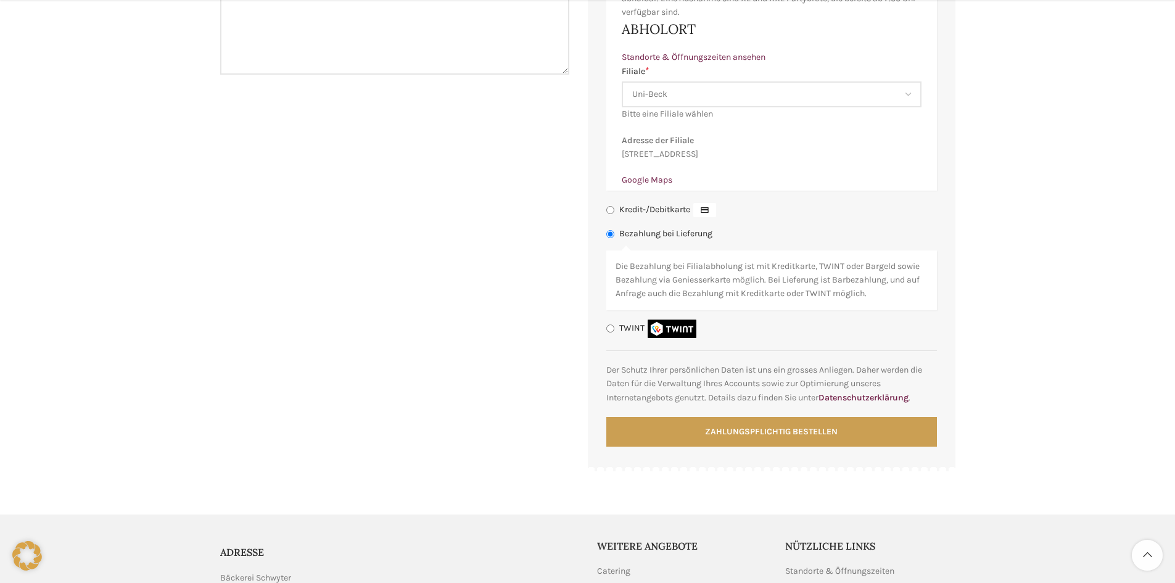
click at [611, 238] on input "Bezahlung bei Lieferung" at bounding box center [611, 234] width 8 height 8
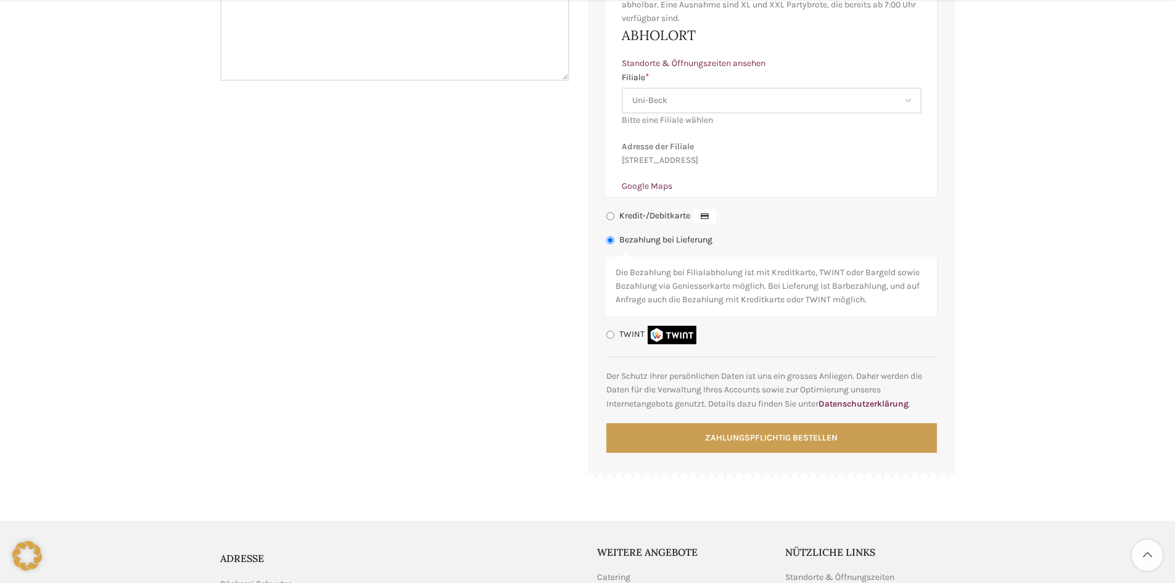
scroll to position [981, 0]
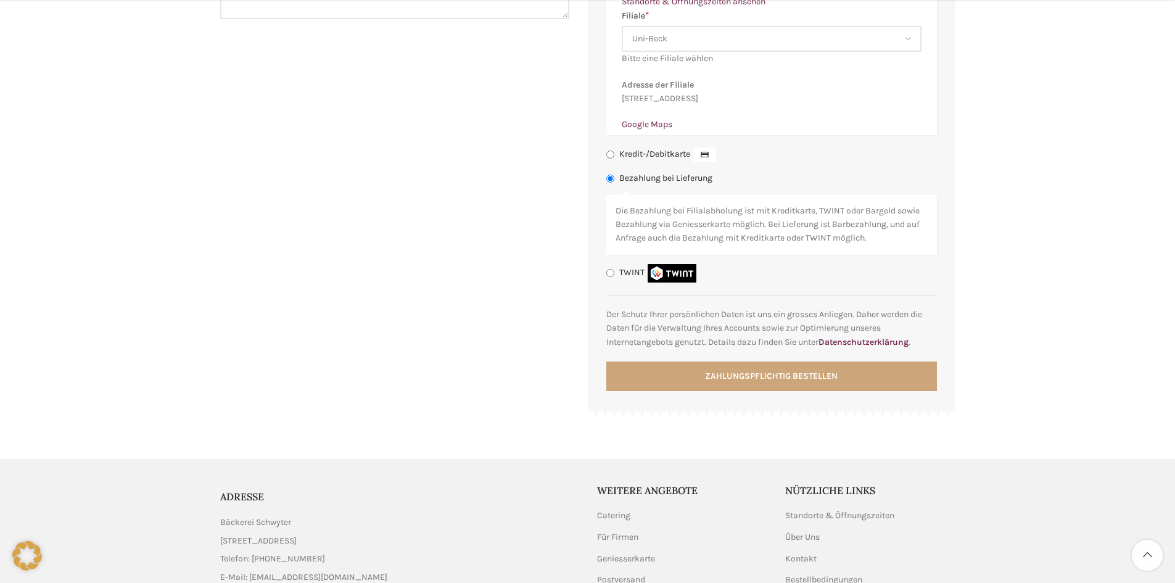
click at [757, 391] on button "Zahlungspflichtig bestellen" at bounding box center [772, 377] width 331 height 30
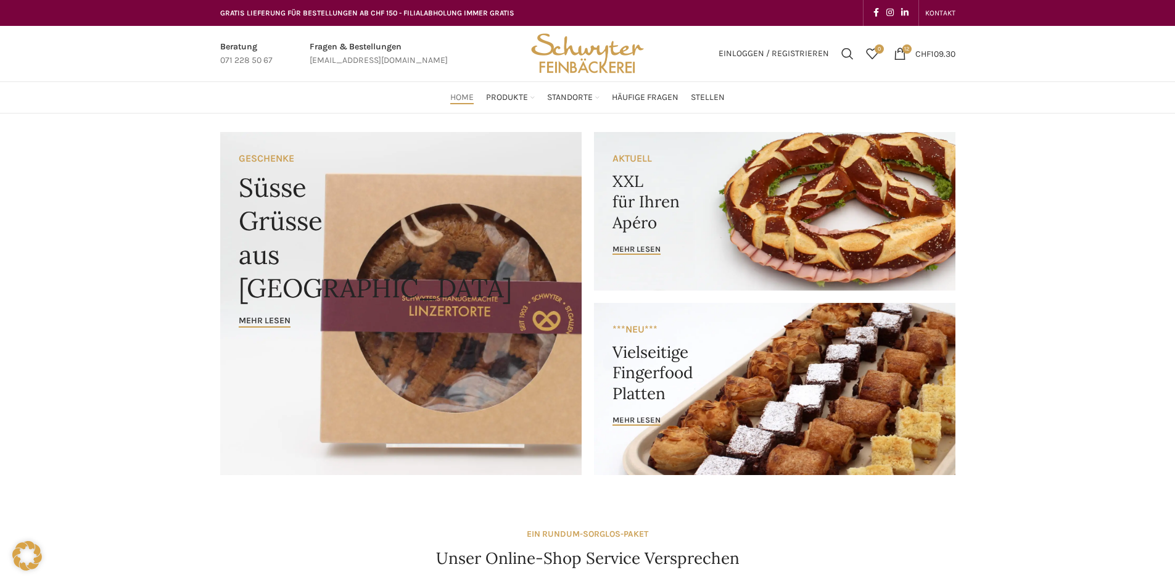
click at [845, 201] on link "Banner link" at bounding box center [775, 211] width 362 height 159
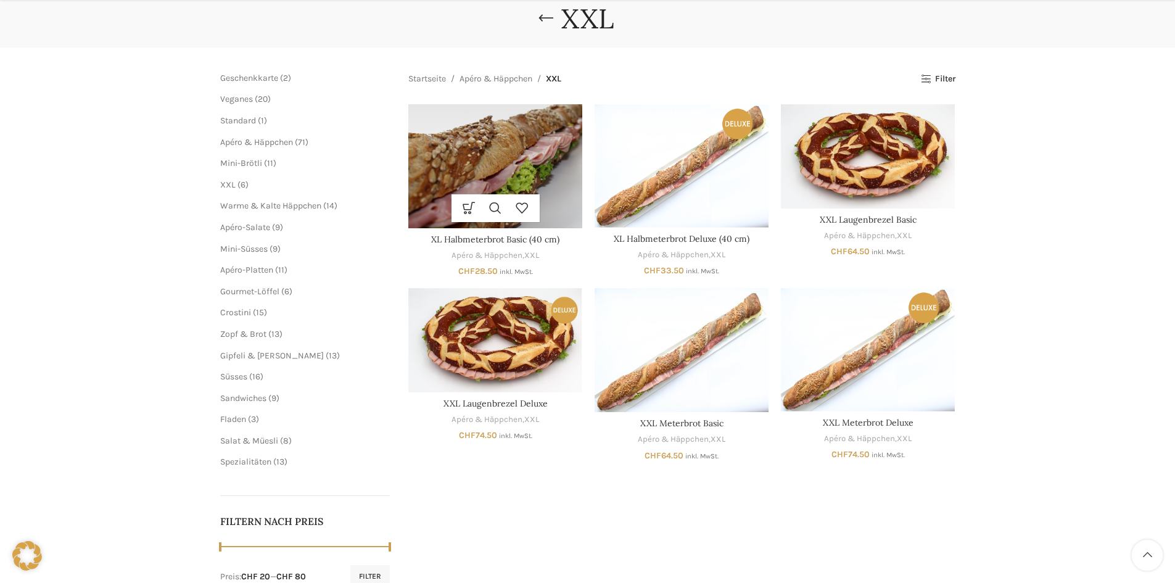
scroll to position [62, 0]
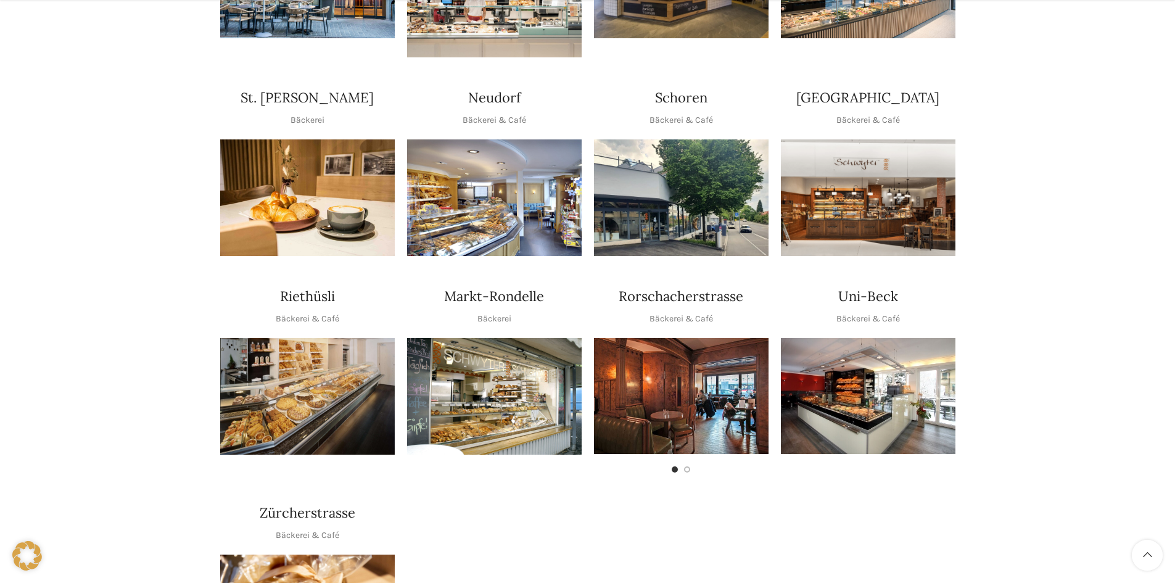
scroll to position [494, 0]
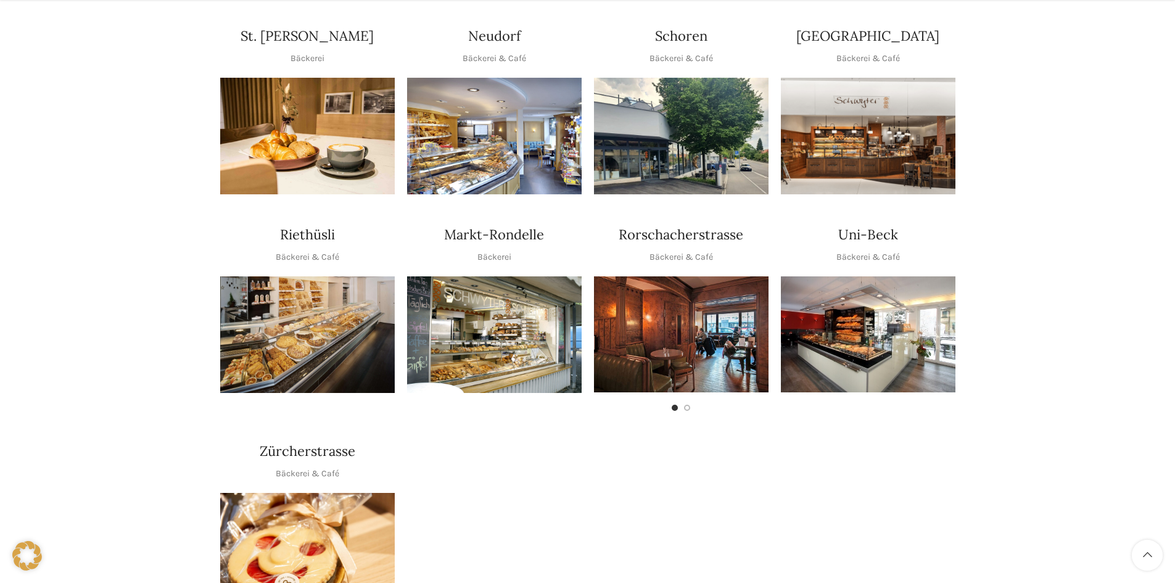
click at [913, 317] on img "1 / 1" at bounding box center [868, 334] width 175 height 116
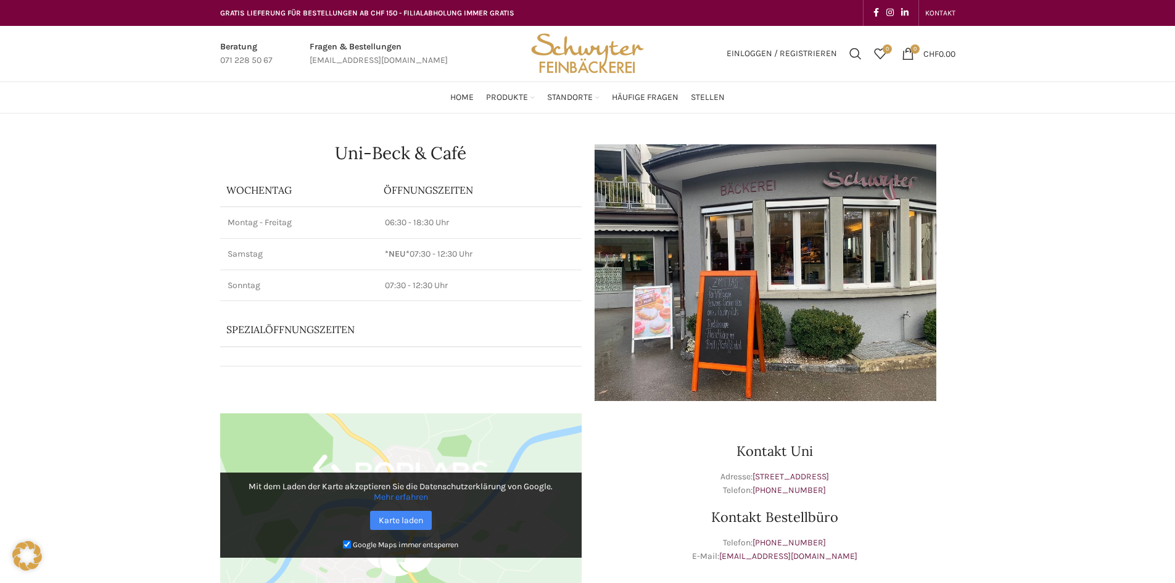
click at [875, 263] on img at bounding box center [765, 272] width 343 height 257
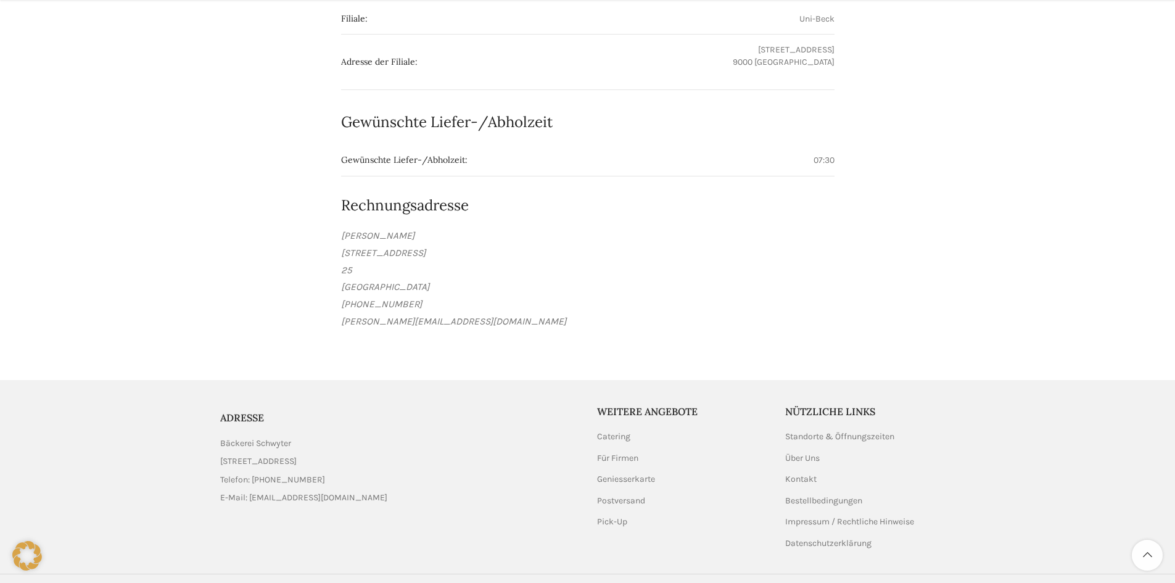
scroll to position [679, 0]
